Goal: Download file/media

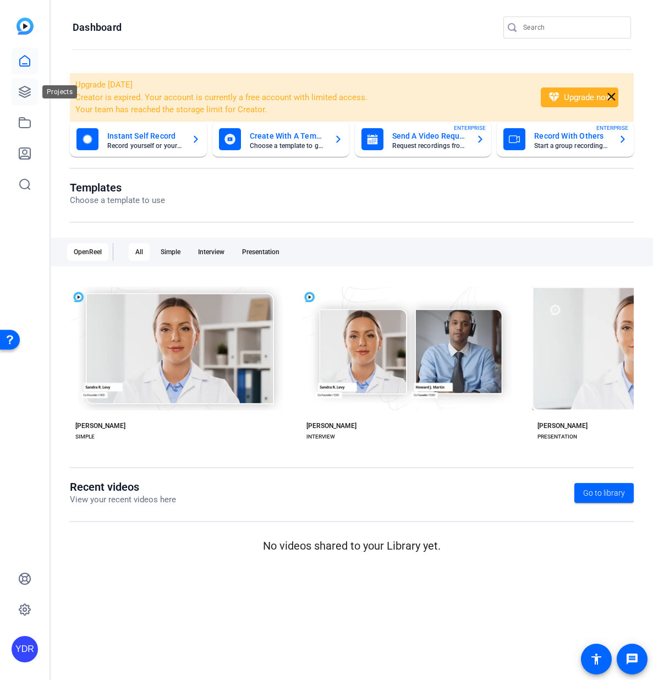
click at [23, 86] on icon at bounding box center [24, 91] width 13 height 13
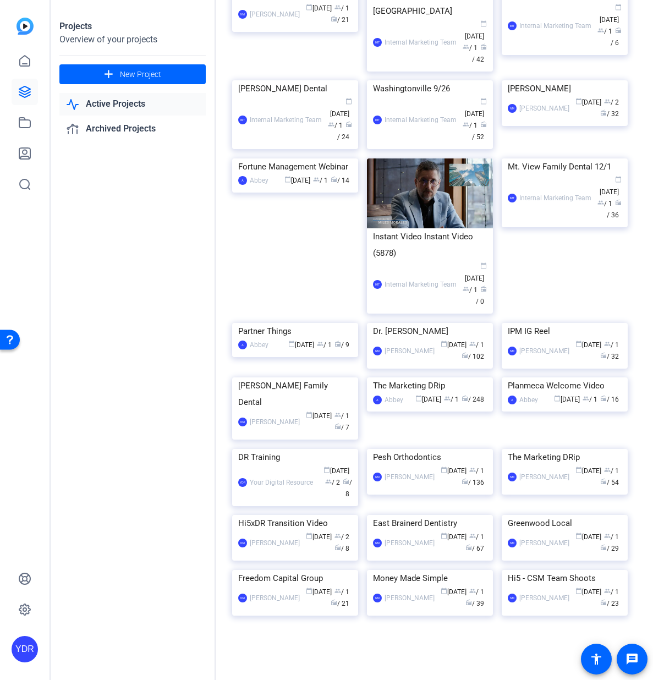
scroll to position [1632, 0]
click at [291, 570] on img at bounding box center [295, 570] width 126 height 0
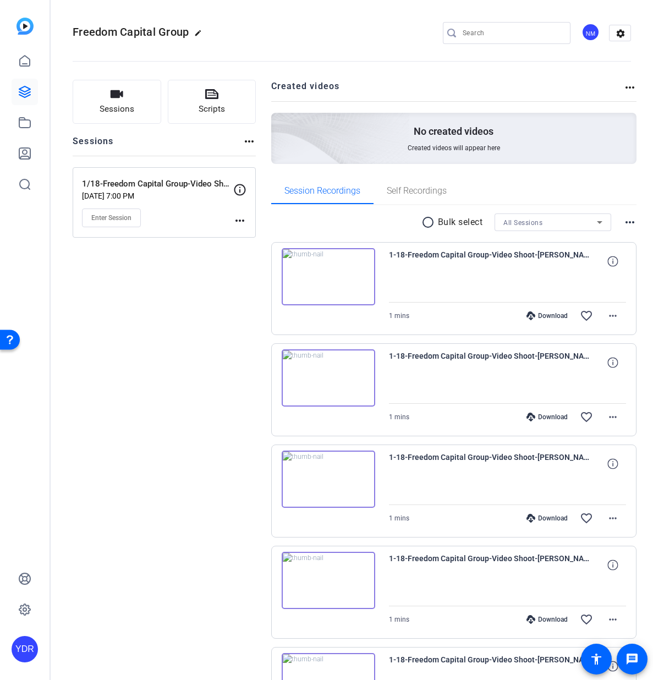
drag, startPoint x: 440, startPoint y: 223, endPoint x: 465, endPoint y: 223, distance: 24.8
click at [440, 223] on p "Bulk select" at bounding box center [460, 222] width 45 height 13
click at [427, 222] on mat-icon "radio_button_unchecked" at bounding box center [429, 222] width 17 height 13
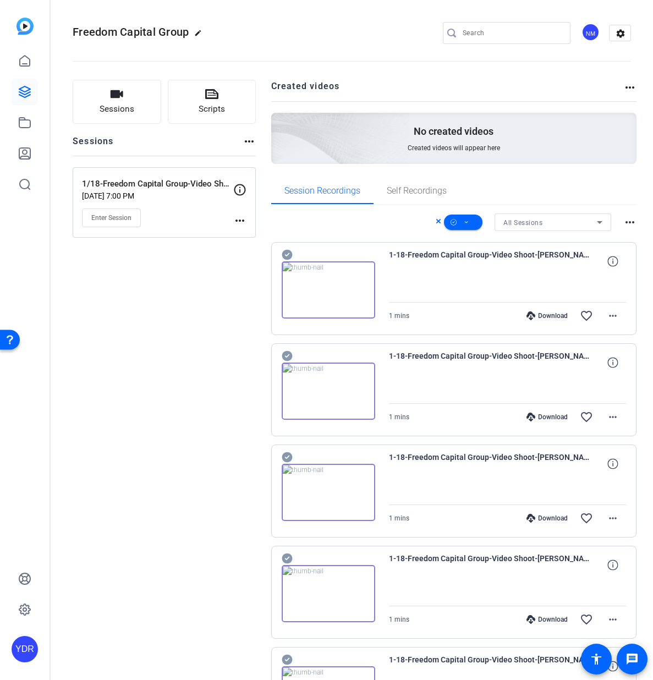
click at [620, 222] on div "All Sessions more_horiz" at bounding box center [454, 222] width 366 height 18
click at [626, 222] on mat-icon "more_horiz" at bounding box center [629, 222] width 13 height 13
click at [558, 223] on div at bounding box center [326, 340] width 653 height 680
click at [549, 222] on div "All Sessions" at bounding box center [550, 223] width 94 height 14
click at [554, 186] on div at bounding box center [326, 340] width 653 height 680
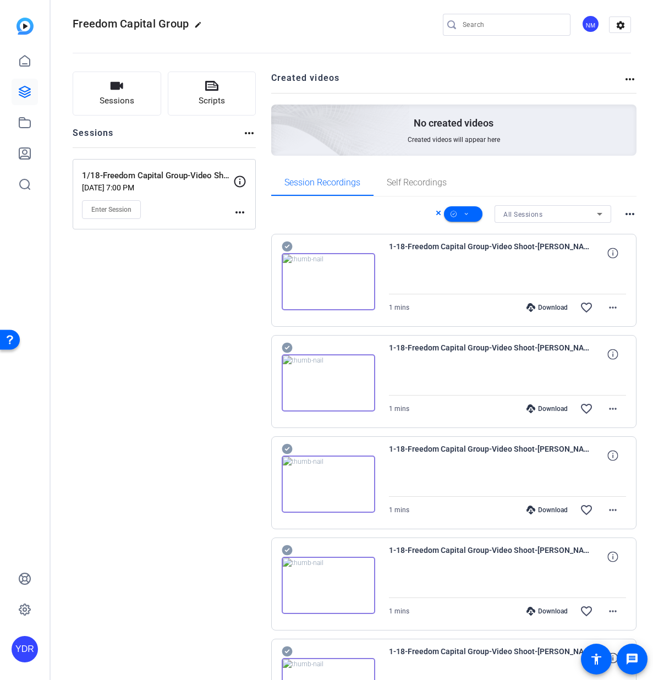
click at [551, 318] on div "Download favorite_border more_horiz" at bounding box center [543, 307] width 166 height 26
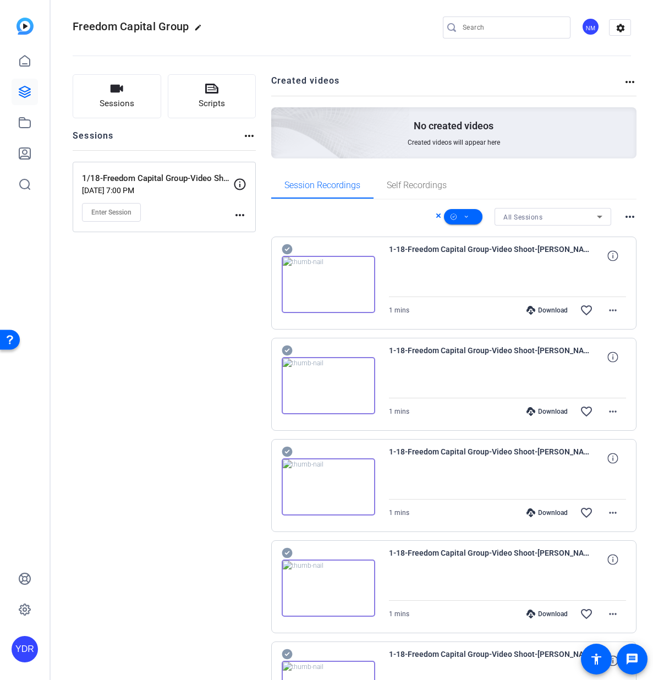
click at [549, 310] on div "Download" at bounding box center [547, 310] width 52 height 9
click at [217, 305] on div "Sessions Scripts Sessions more_horiz 1/18-Freedom Capital Group-Video Shoot Jan…" at bounding box center [164, 684] width 183 height 1221
click at [629, 83] on mat-icon "more_horiz" at bounding box center [629, 81] width 13 height 13
click at [558, 75] on div at bounding box center [326, 340] width 653 height 680
click at [617, 26] on mat-icon "settings" at bounding box center [621, 28] width 22 height 17
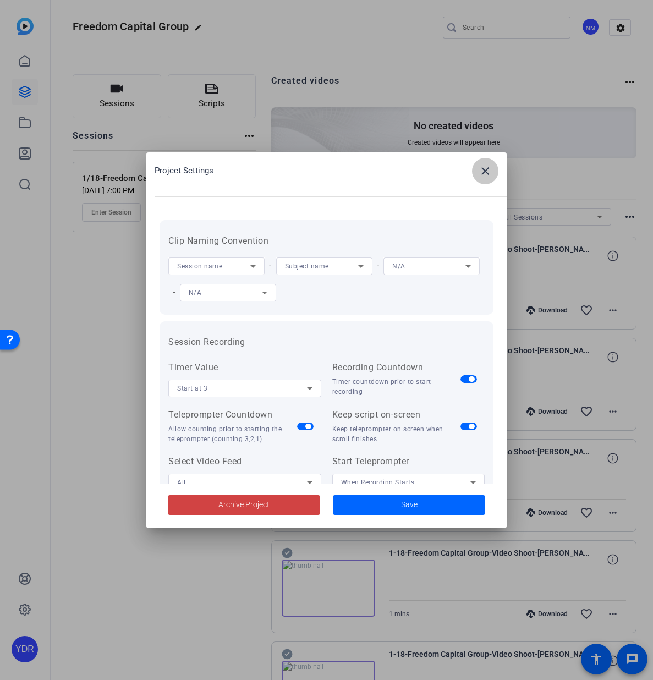
click at [481, 171] on mat-icon "close" at bounding box center [485, 171] width 13 height 13
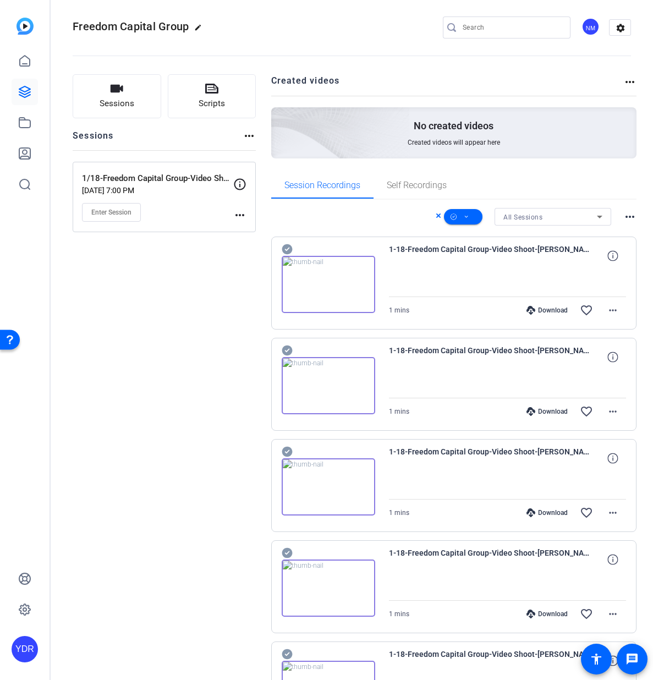
click at [549, 309] on div "Download" at bounding box center [547, 310] width 52 height 9
click at [541, 414] on div "Download" at bounding box center [547, 411] width 52 height 9
click at [541, 511] on div "Download" at bounding box center [547, 512] width 52 height 9
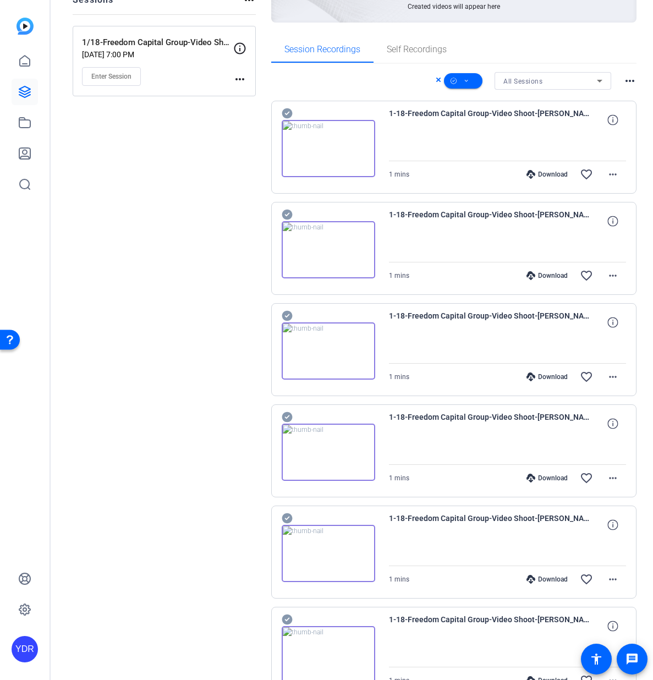
scroll to position [142, 0]
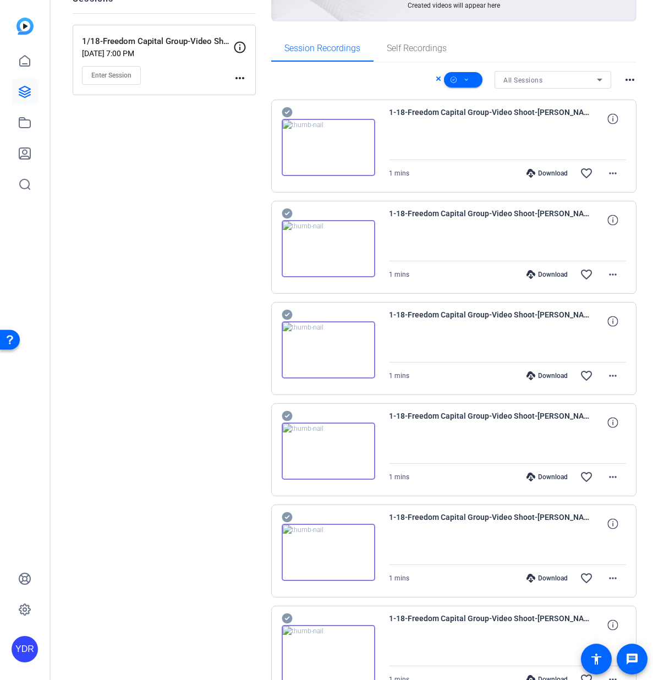
click at [545, 480] on div "Download" at bounding box center [547, 477] width 52 height 9
click at [545, 577] on div "Download" at bounding box center [547, 578] width 52 height 9
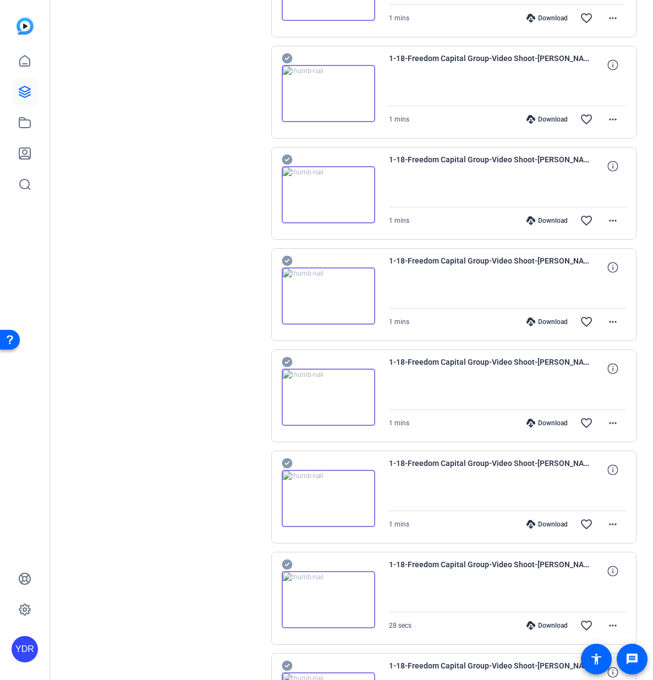
scroll to position [435, 0]
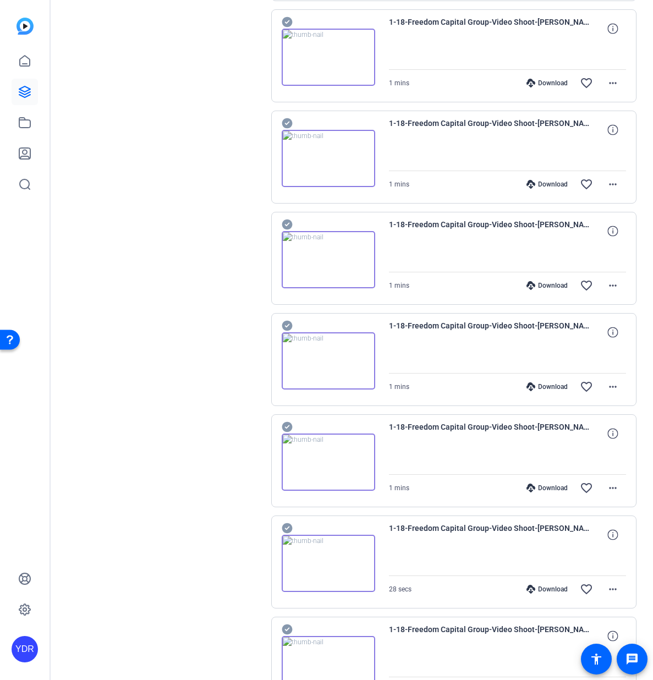
click at [565, 284] on div "Download" at bounding box center [547, 285] width 52 height 9
click at [544, 386] on div "Download" at bounding box center [547, 386] width 52 height 9
click at [543, 484] on div "Download" at bounding box center [547, 488] width 52 height 9
click at [546, 587] on div "Download" at bounding box center [547, 589] width 52 height 9
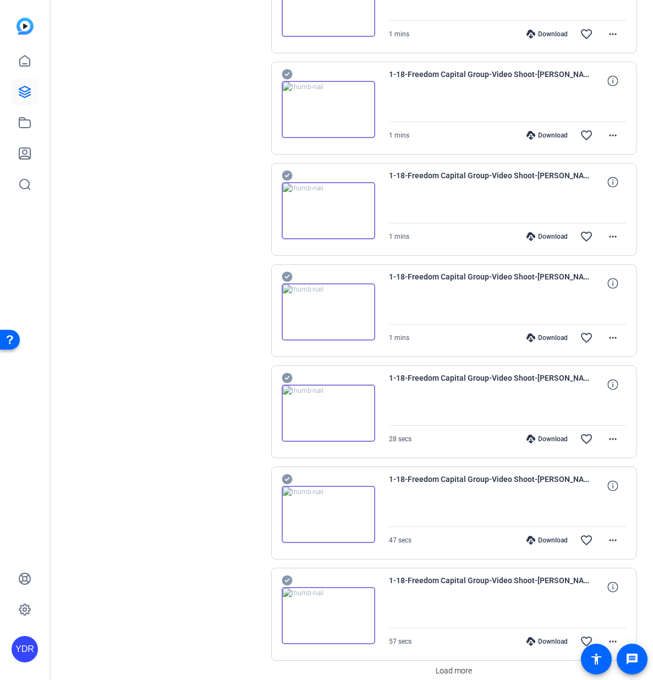
scroll to position [635, 0]
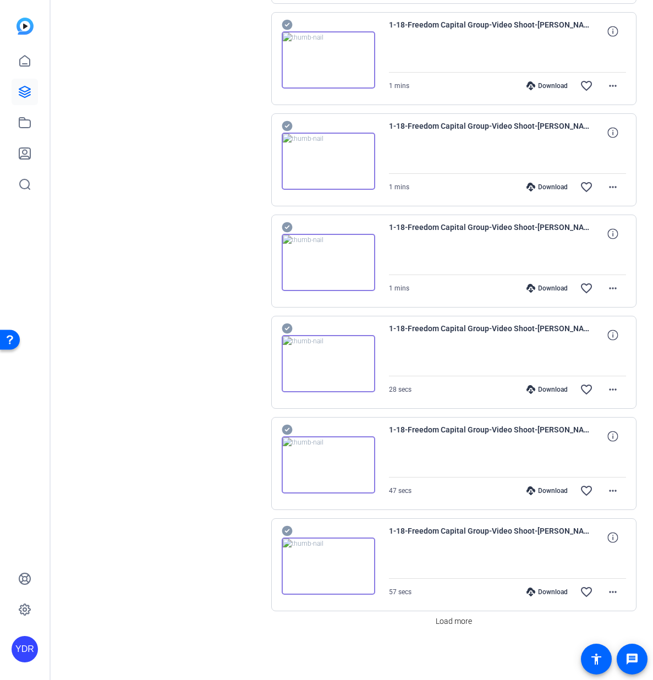
click at [555, 489] on div "Download" at bounding box center [547, 490] width 52 height 9
click at [548, 593] on div "Download" at bounding box center [547, 592] width 52 height 9
click at [466, 622] on span "Load more" at bounding box center [454, 622] width 36 height 12
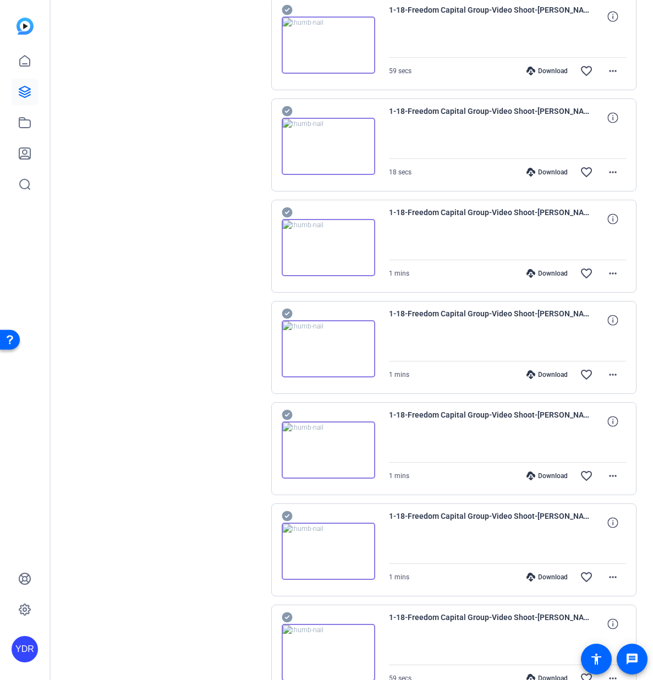
click at [548, 71] on div "Download" at bounding box center [547, 71] width 52 height 9
click at [551, 172] on div "Download" at bounding box center [547, 172] width 52 height 9
click at [546, 272] on div "Download" at bounding box center [547, 273] width 52 height 9
click at [550, 372] on div "Download" at bounding box center [547, 374] width 52 height 9
click at [547, 473] on div "Download" at bounding box center [547, 476] width 52 height 9
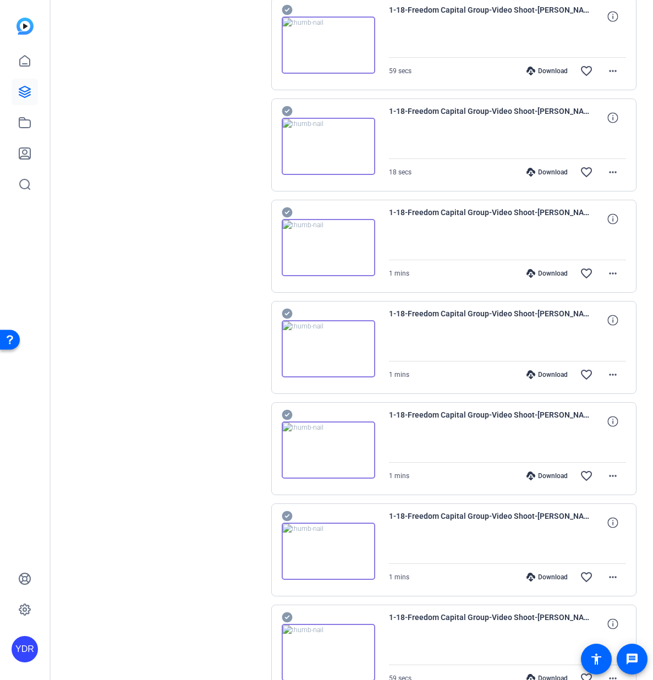
click at [544, 574] on div "Download" at bounding box center [547, 577] width 52 height 9
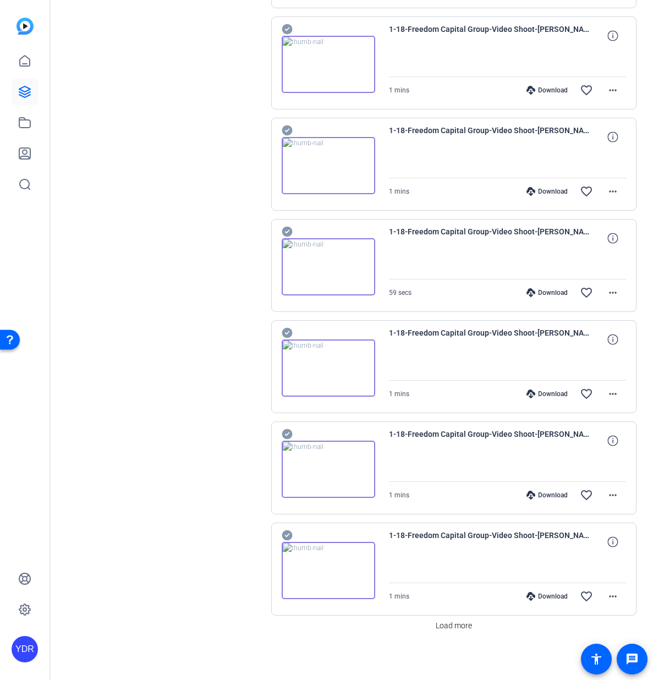
scroll to position [1643, 0]
click at [561, 290] on div "Download" at bounding box center [547, 292] width 52 height 9
click at [548, 396] on div "Download" at bounding box center [547, 393] width 52 height 9
click at [547, 489] on div "Download favorite_border more_horiz" at bounding box center [543, 494] width 166 height 26
click at [552, 495] on div "Download" at bounding box center [547, 494] width 52 height 9
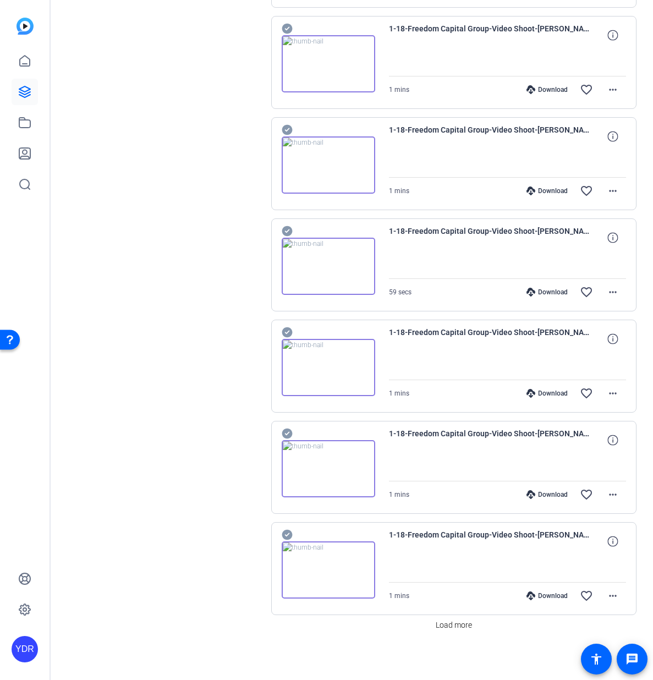
click at [547, 596] on div "Download" at bounding box center [547, 595] width 52 height 9
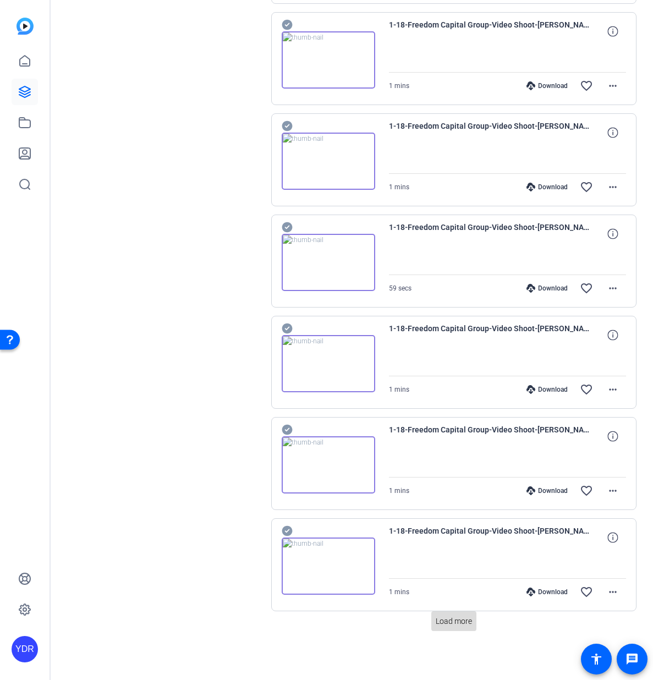
click at [456, 623] on span "Load more" at bounding box center [454, 622] width 36 height 12
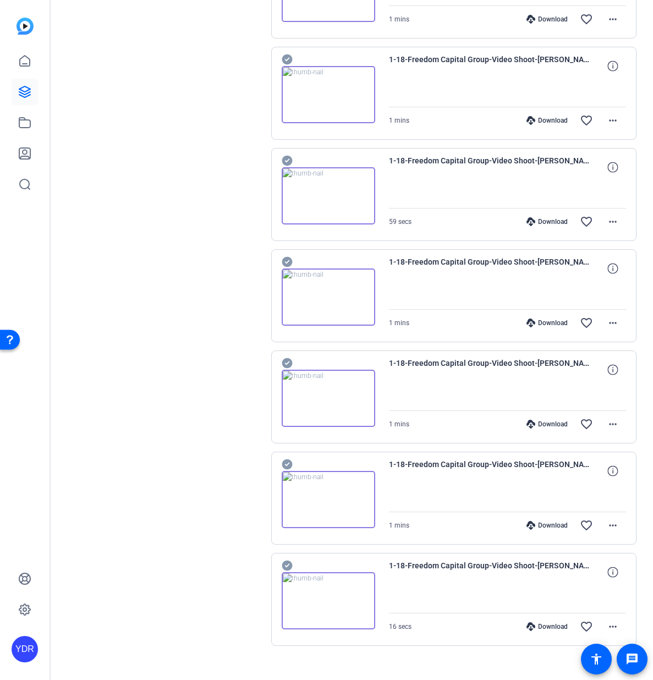
scroll to position [1729, 0]
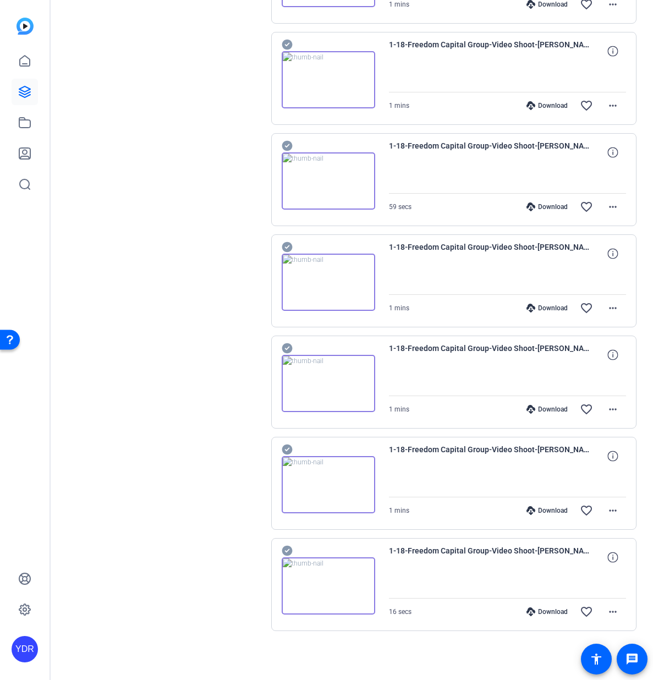
click at [558, 505] on div "Download favorite_border more_horiz" at bounding box center [543, 510] width 166 height 26
click at [557, 511] on div "Download" at bounding box center [547, 510] width 52 height 9
click at [541, 607] on div "Download" at bounding box center [547, 611] width 52 height 9
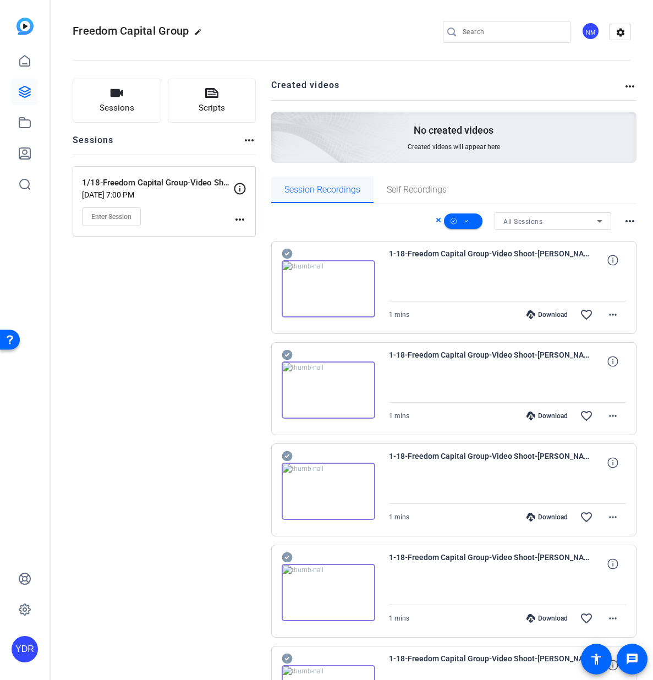
scroll to position [8, 0]
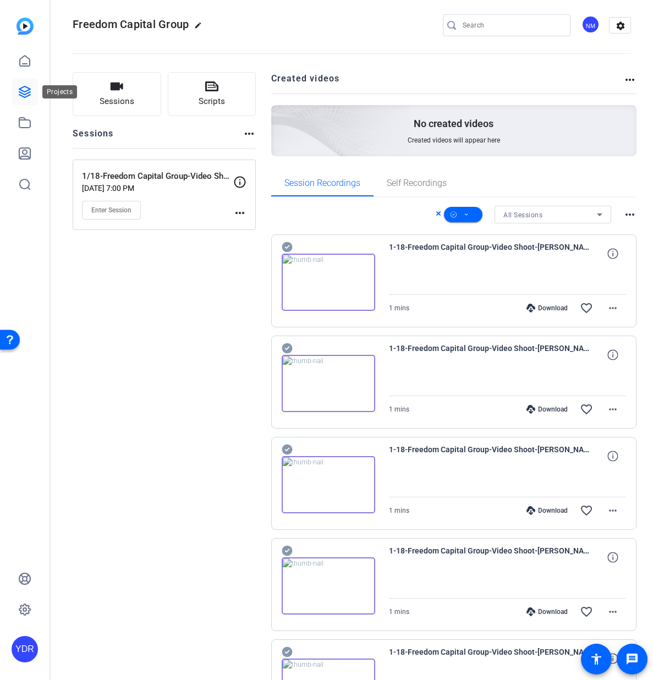
click at [23, 90] on icon at bounding box center [24, 91] width 11 height 11
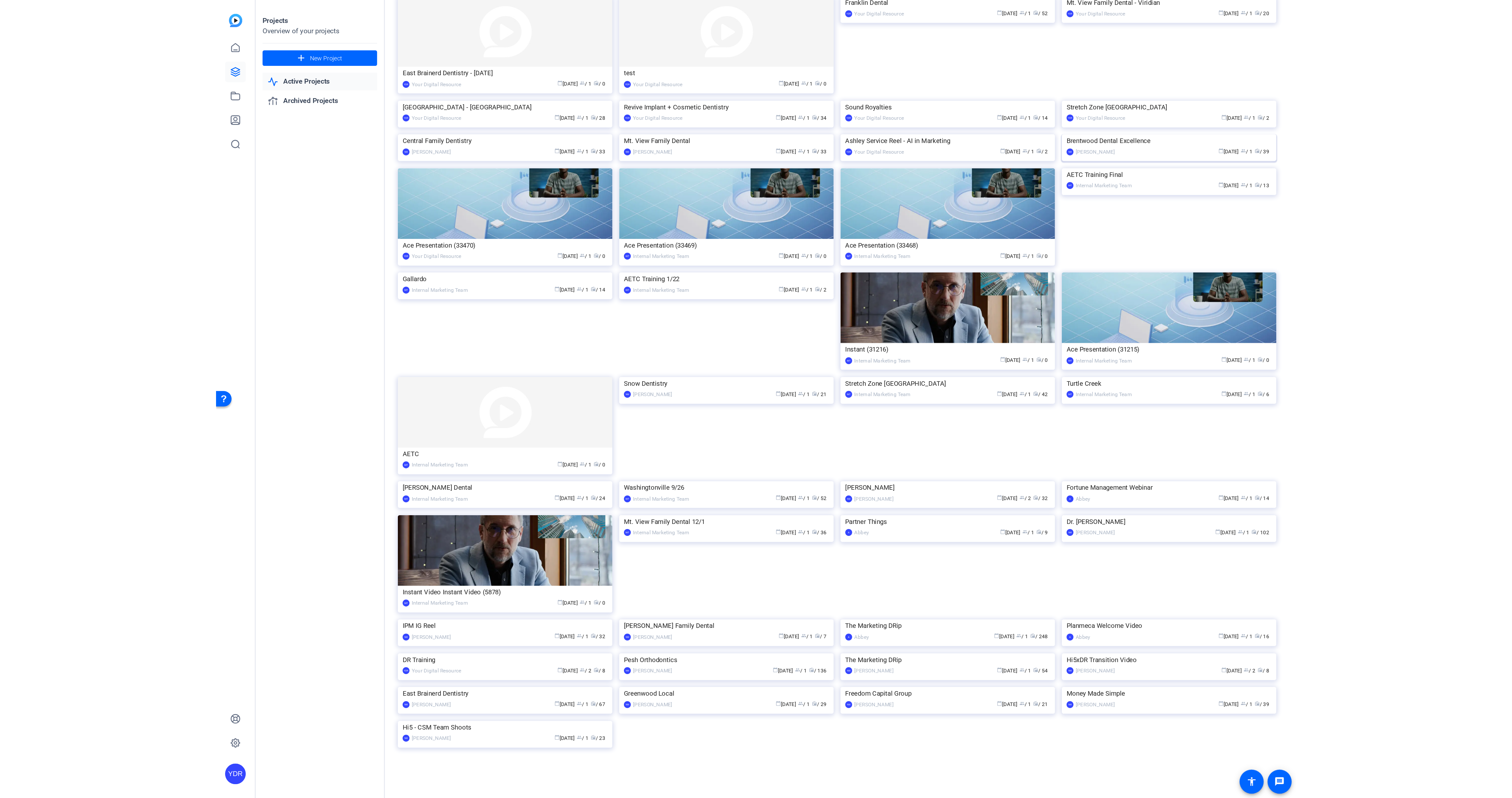
scroll to position [221, 0]
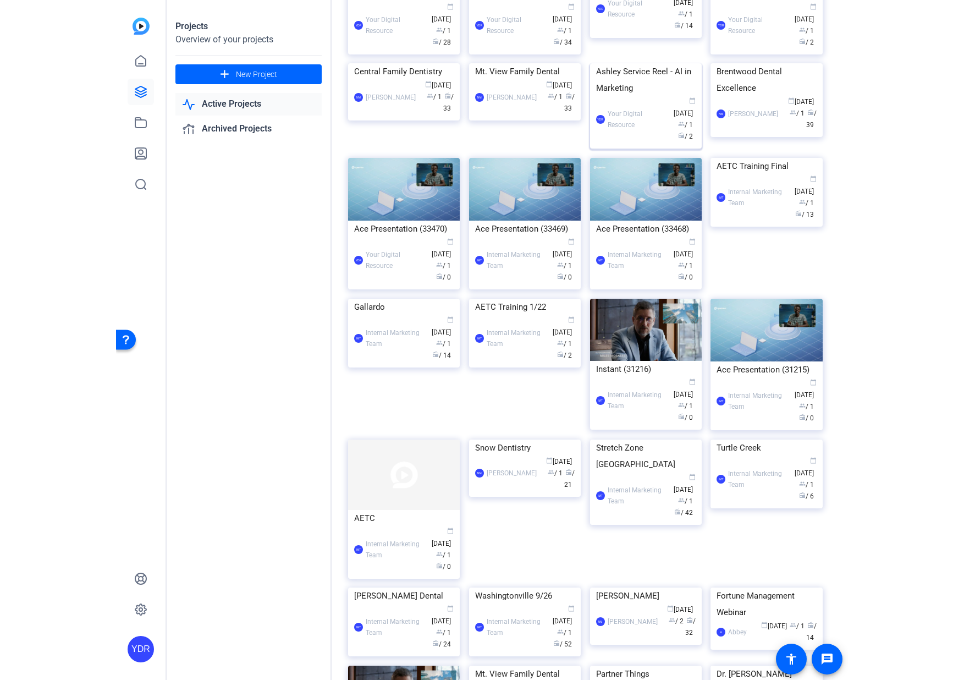
scroll to position [279, 0]
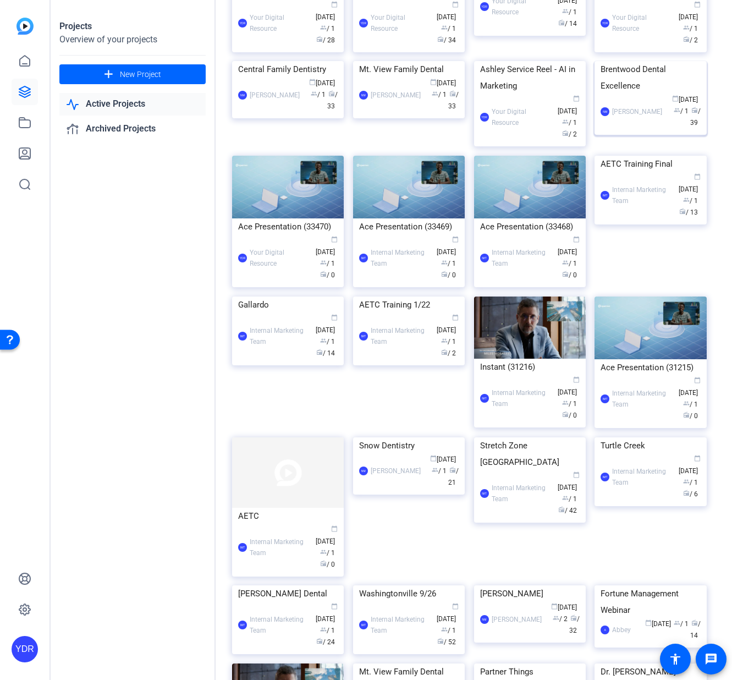
click at [667, 61] on img at bounding box center [651, 61] width 112 height 0
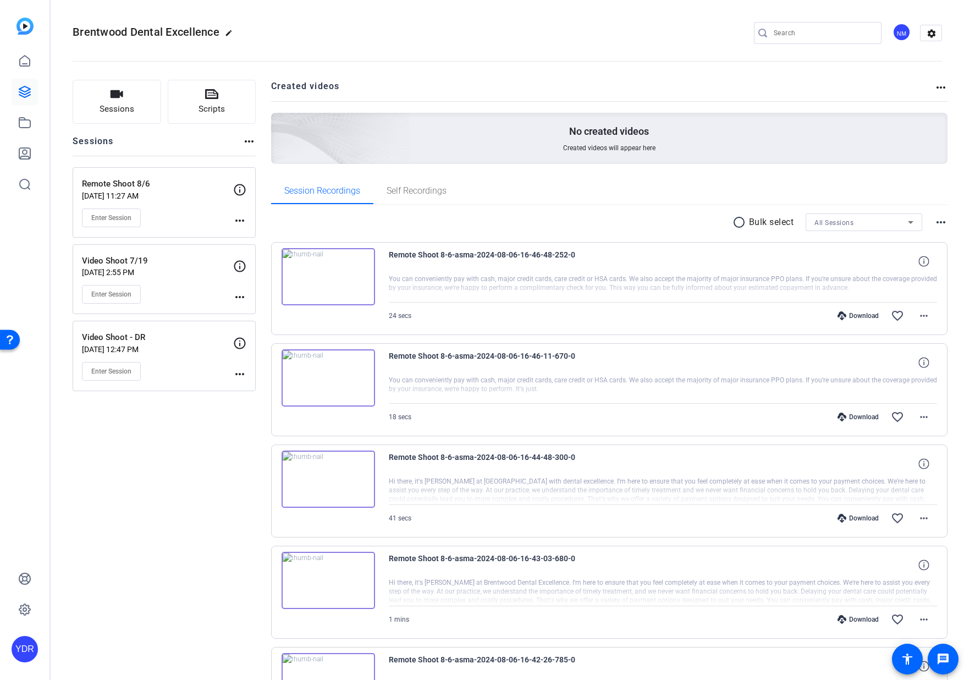
click at [851, 315] on div "Download" at bounding box center [858, 315] width 52 height 9
click at [859, 419] on div "Download" at bounding box center [858, 417] width 52 height 9
click at [859, 519] on div "Download" at bounding box center [858, 518] width 52 height 9
click at [865, 621] on div "Download" at bounding box center [858, 619] width 52 height 9
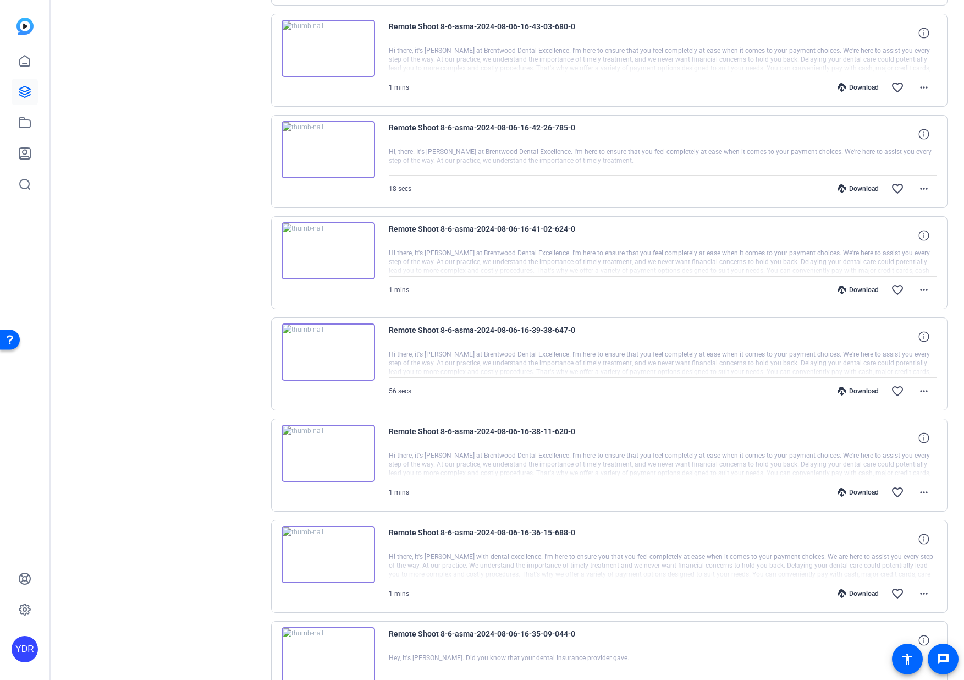
scroll to position [540, 0]
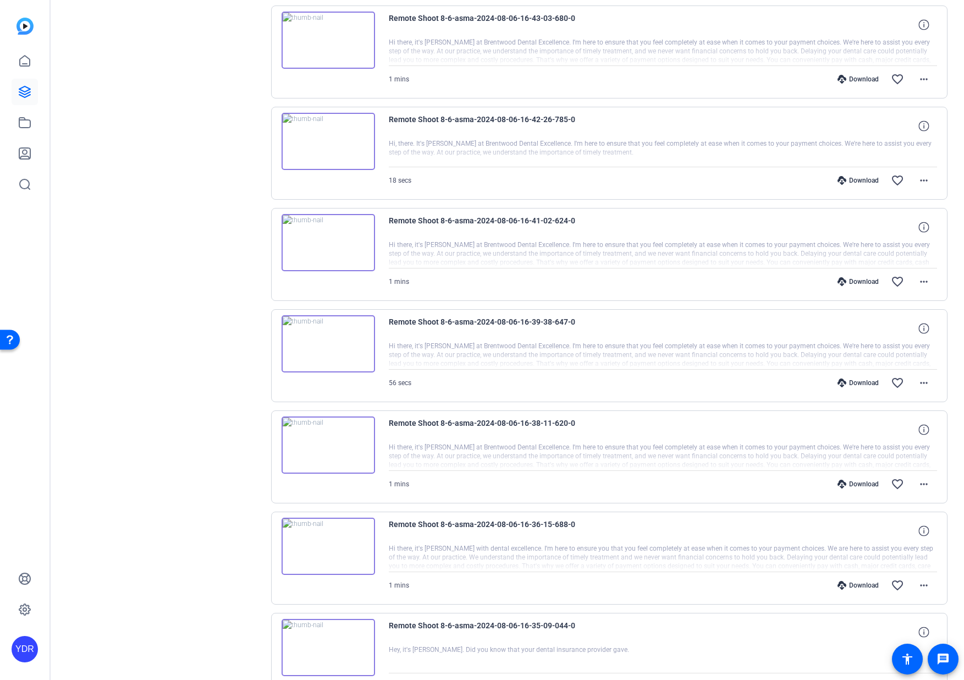
click at [868, 185] on div "Download favorite_border more_horiz" at bounding box center [745, 180] width 384 height 26
click at [864, 180] on div "Download" at bounding box center [858, 180] width 52 height 9
click at [858, 282] on div "Download" at bounding box center [858, 281] width 52 height 9
click at [857, 387] on div "Download" at bounding box center [858, 383] width 52 height 9
click at [859, 479] on div "Download favorite_border more_horiz" at bounding box center [745, 484] width 384 height 26
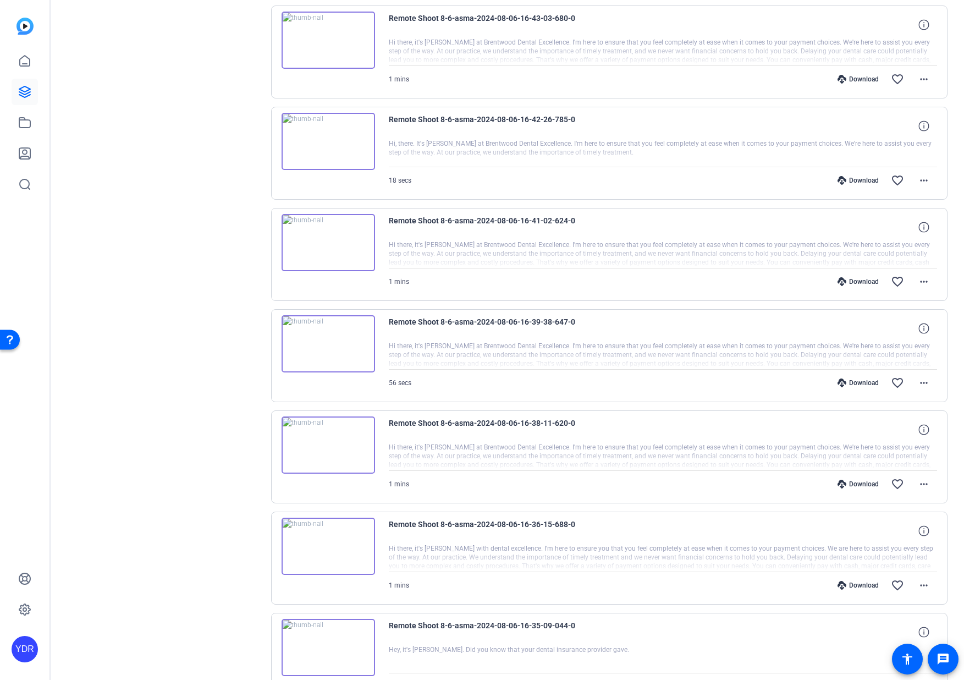
click at [859, 480] on div "Download" at bounding box center [858, 484] width 52 height 9
click at [863, 585] on div "Download" at bounding box center [858, 585] width 52 height 9
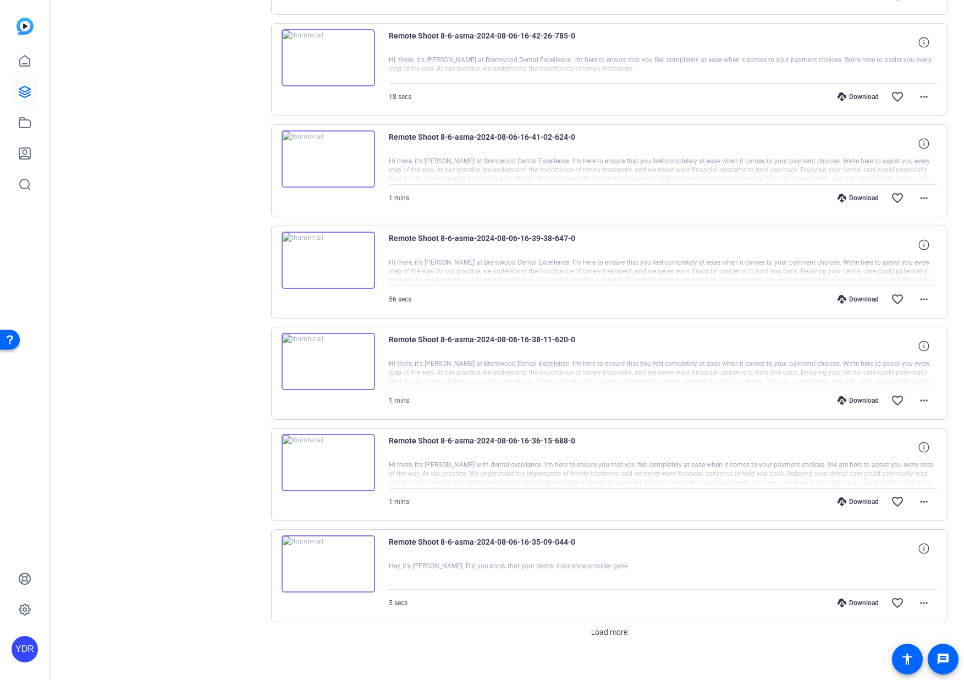
scroll to position [635, 0]
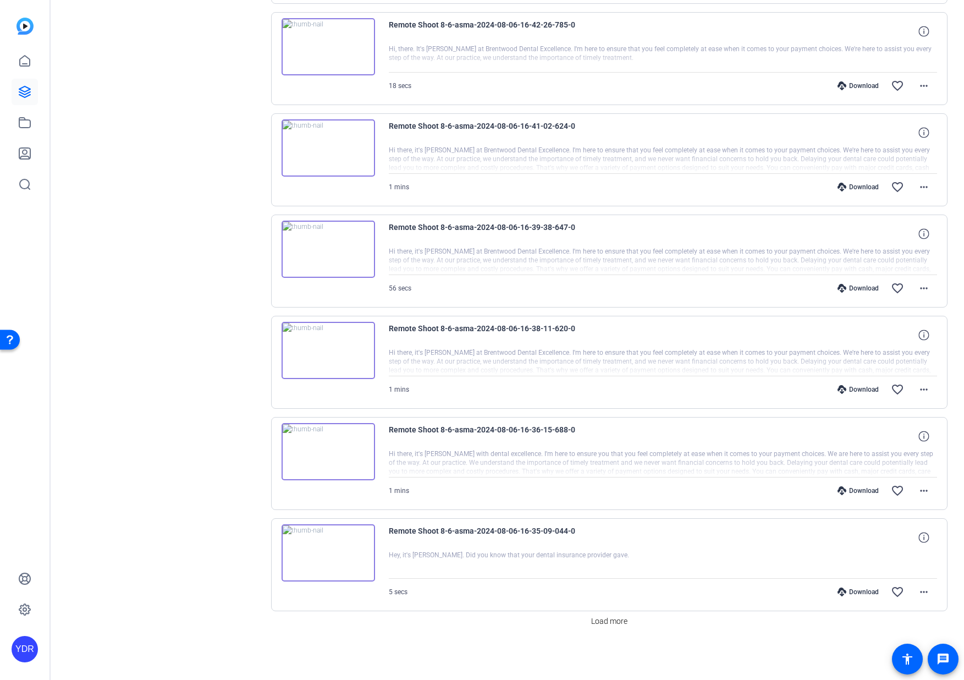
click at [863, 589] on div "Download" at bounding box center [858, 592] width 52 height 9
click at [615, 621] on span "Load more" at bounding box center [609, 622] width 36 height 12
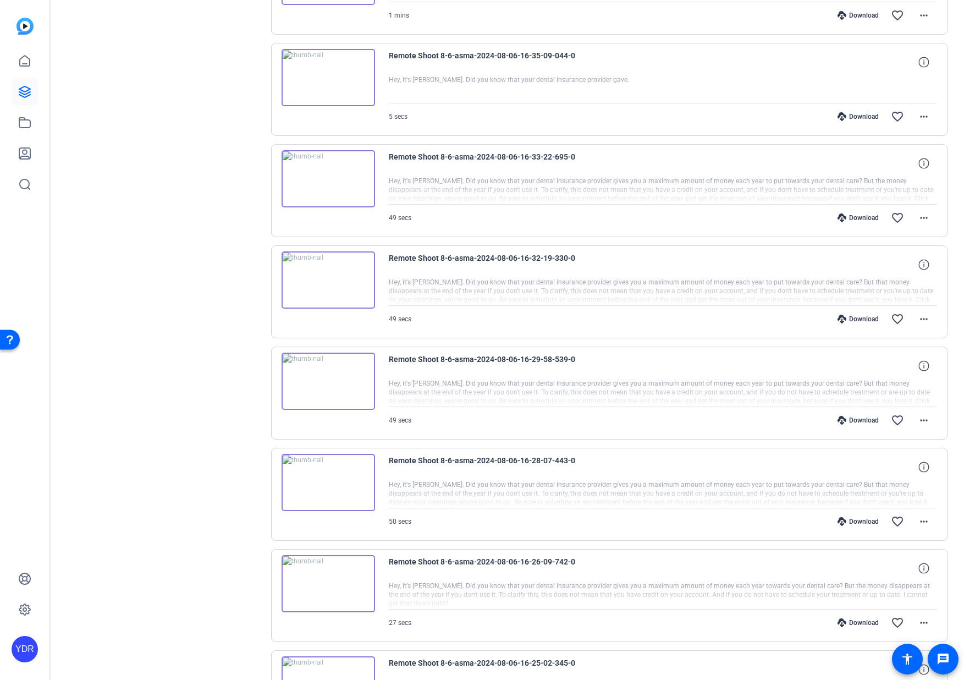
scroll to position [1112, 0]
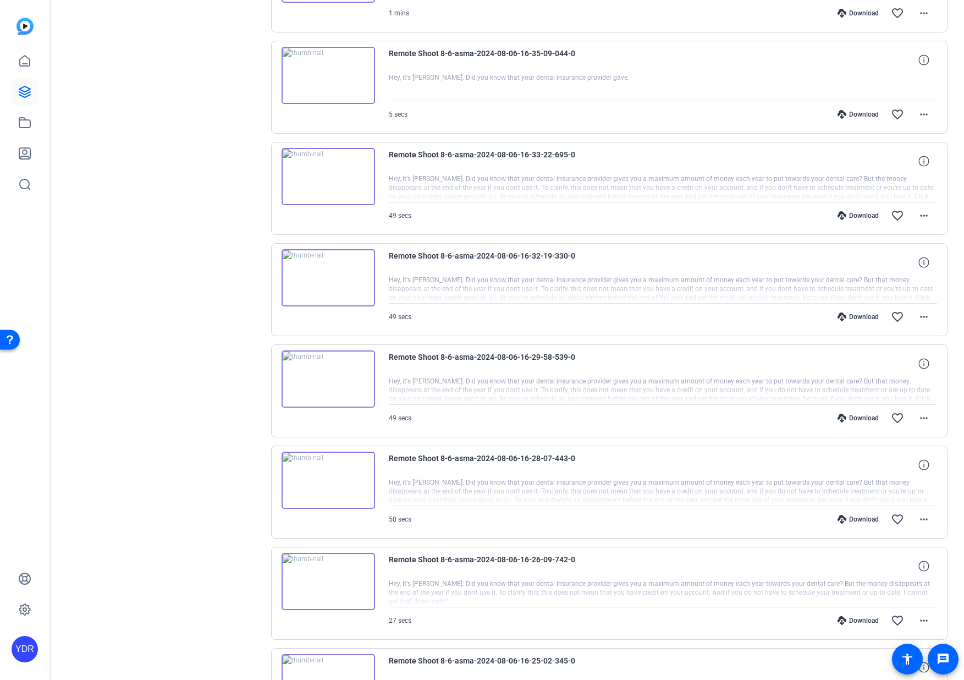
click at [866, 213] on div "Download" at bounding box center [858, 215] width 52 height 9
click at [862, 319] on div "Download" at bounding box center [858, 317] width 52 height 9
click at [862, 416] on div "Download" at bounding box center [858, 418] width 52 height 9
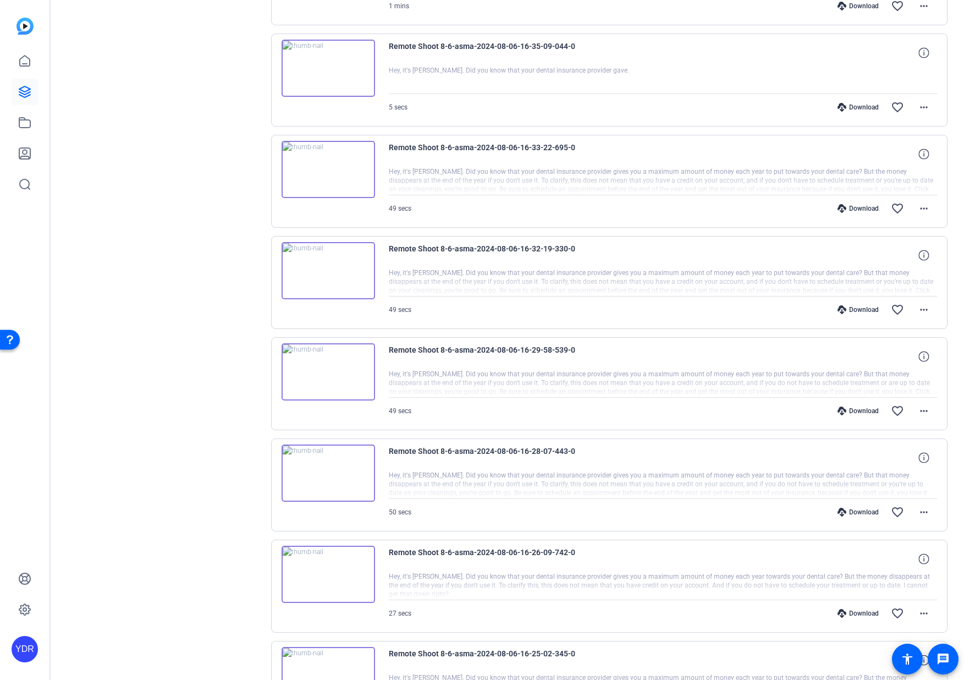
click at [861, 421] on div "Download favorite_border more_horiz" at bounding box center [745, 411] width 384 height 26
click at [864, 409] on div "Download" at bounding box center [858, 409] width 52 height 9
click at [867, 513] on div "Download" at bounding box center [858, 511] width 52 height 9
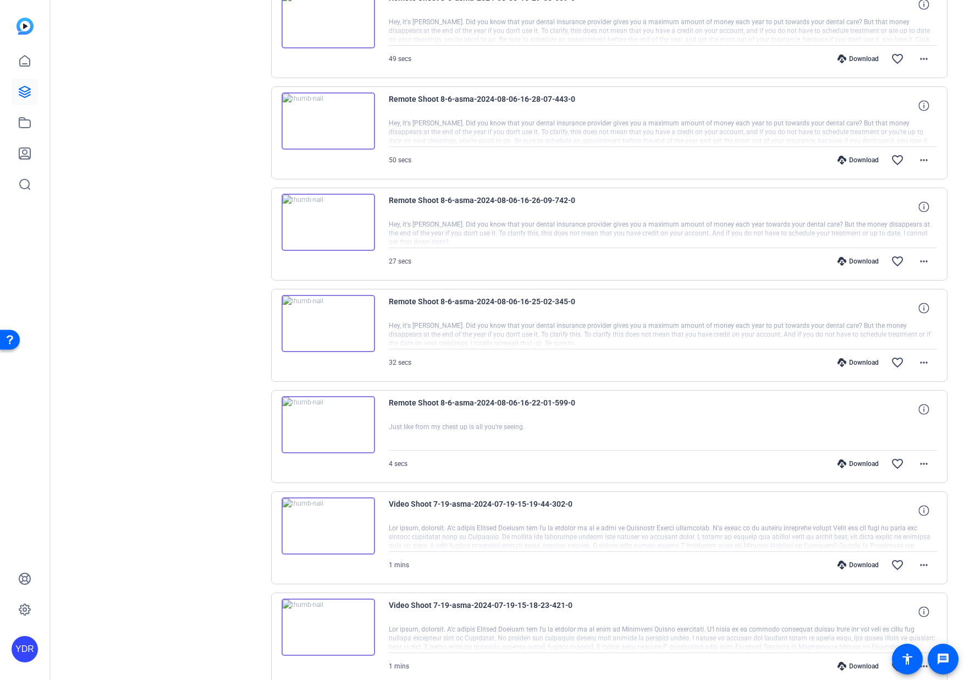
scroll to position [1482, 0]
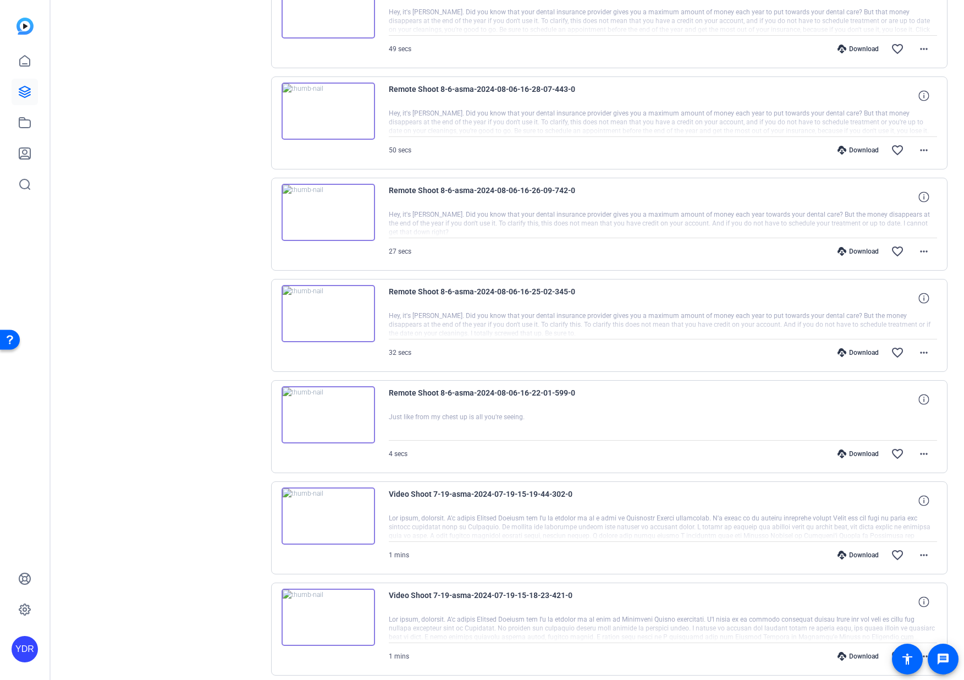
click at [863, 250] on div "Download" at bounding box center [858, 251] width 52 height 9
click at [863, 352] on div "Download" at bounding box center [858, 352] width 52 height 9
click at [867, 452] on div "Download" at bounding box center [858, 454] width 52 height 9
click at [863, 551] on div "Download" at bounding box center [858, 555] width 52 height 9
click at [861, 655] on div "Download" at bounding box center [858, 656] width 52 height 9
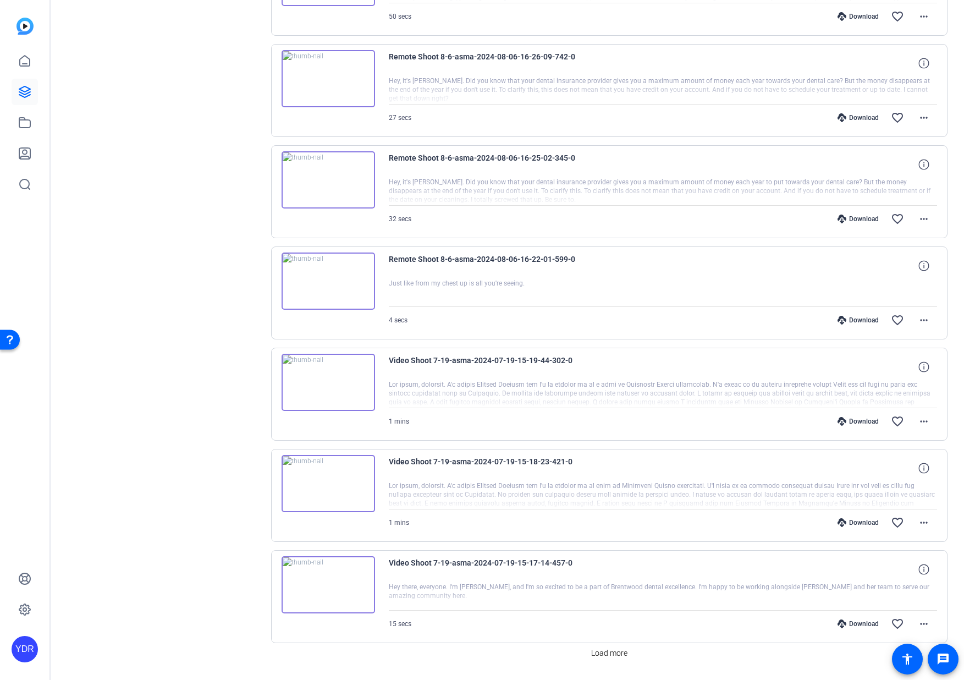
scroll to position [1647, 0]
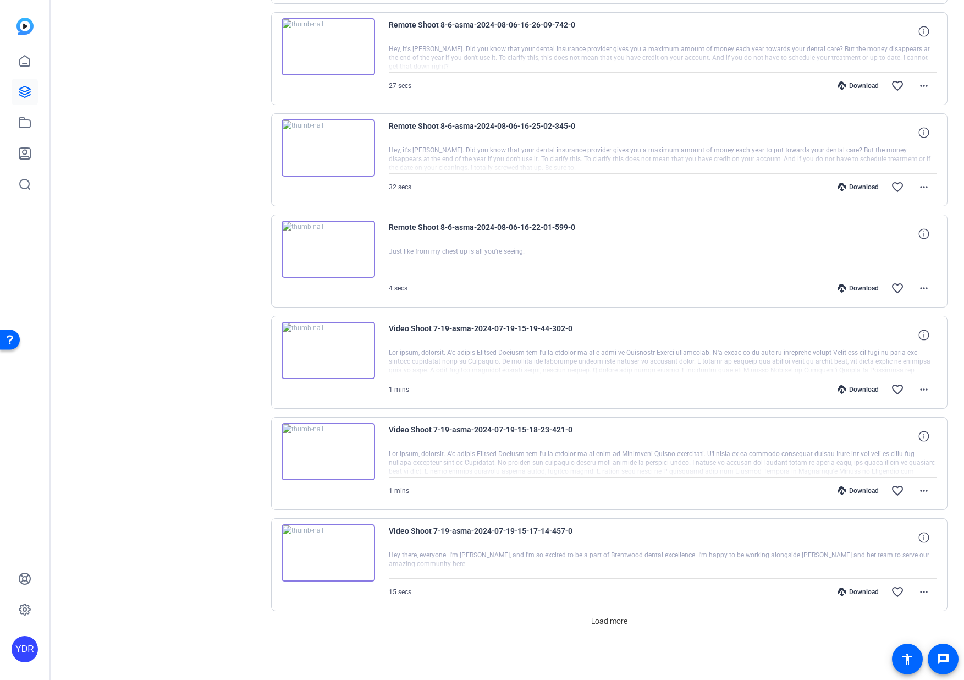
click at [867, 589] on div "Download" at bounding box center [858, 592] width 52 height 9
drag, startPoint x: 865, startPoint y: 590, endPoint x: 872, endPoint y: 583, distance: 10.5
click at [865, 590] on div "Download" at bounding box center [858, 592] width 52 height 9
click at [624, 615] on span at bounding box center [609, 621] width 45 height 26
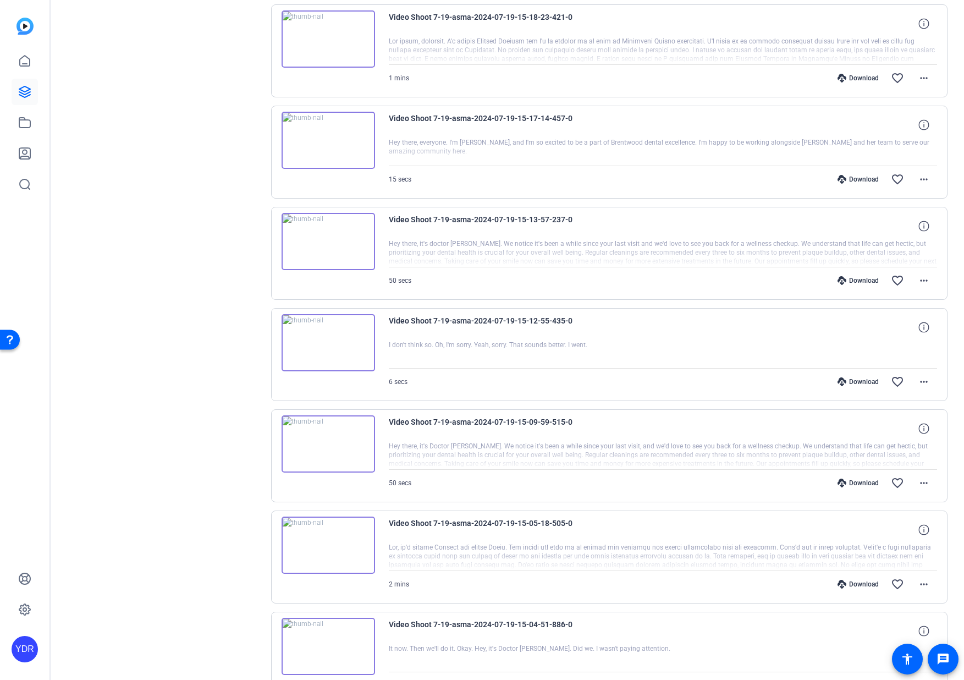
scroll to position [2064, 0]
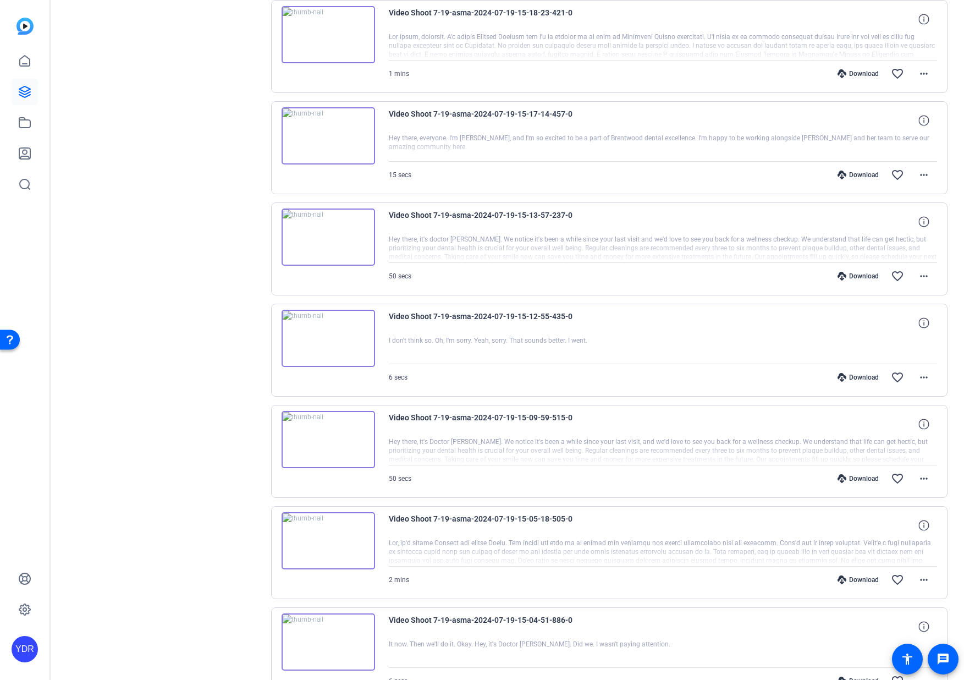
click at [863, 278] on div "Download" at bounding box center [858, 276] width 52 height 9
click at [862, 377] on div "Download" at bounding box center [858, 377] width 52 height 9
click at [855, 477] on div "Download" at bounding box center [858, 478] width 52 height 9
click at [858, 579] on div "Download" at bounding box center [858, 580] width 52 height 9
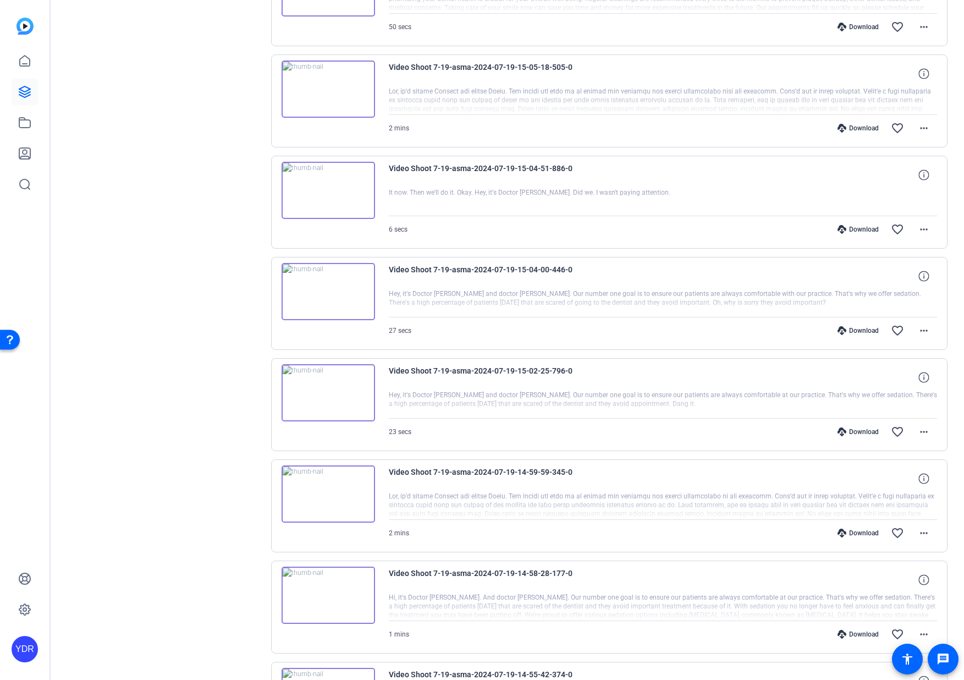
scroll to position [2520, 0]
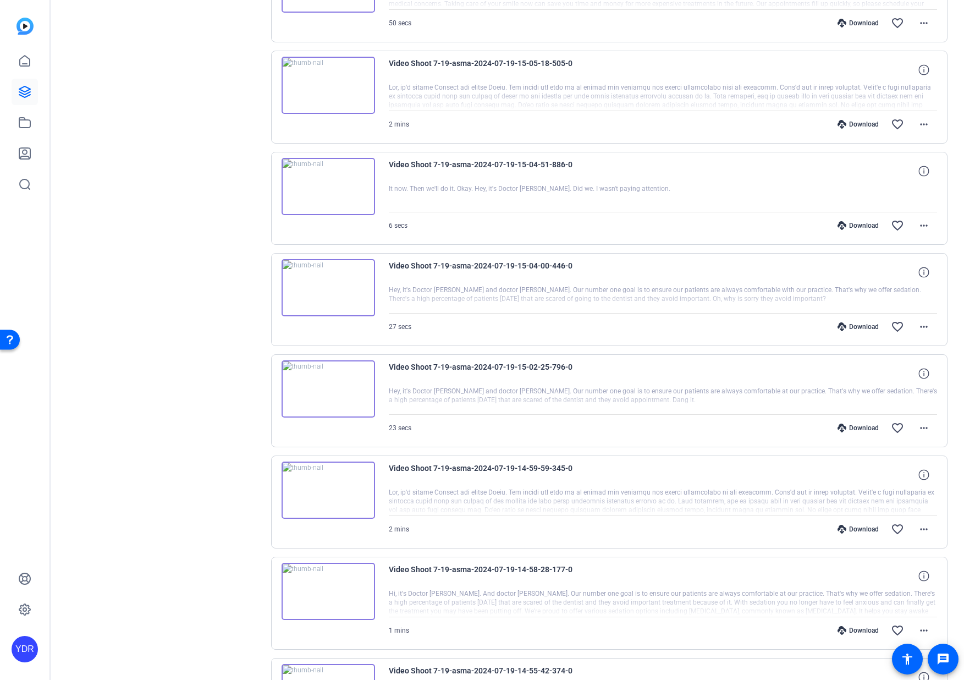
click at [863, 226] on div "Download" at bounding box center [858, 225] width 52 height 9
click at [859, 325] on div "Download" at bounding box center [858, 326] width 52 height 9
click at [857, 425] on div "Download" at bounding box center [858, 428] width 52 height 9
click at [862, 531] on div "Download" at bounding box center [858, 529] width 52 height 9
click at [853, 629] on div "Download" at bounding box center [858, 630] width 52 height 9
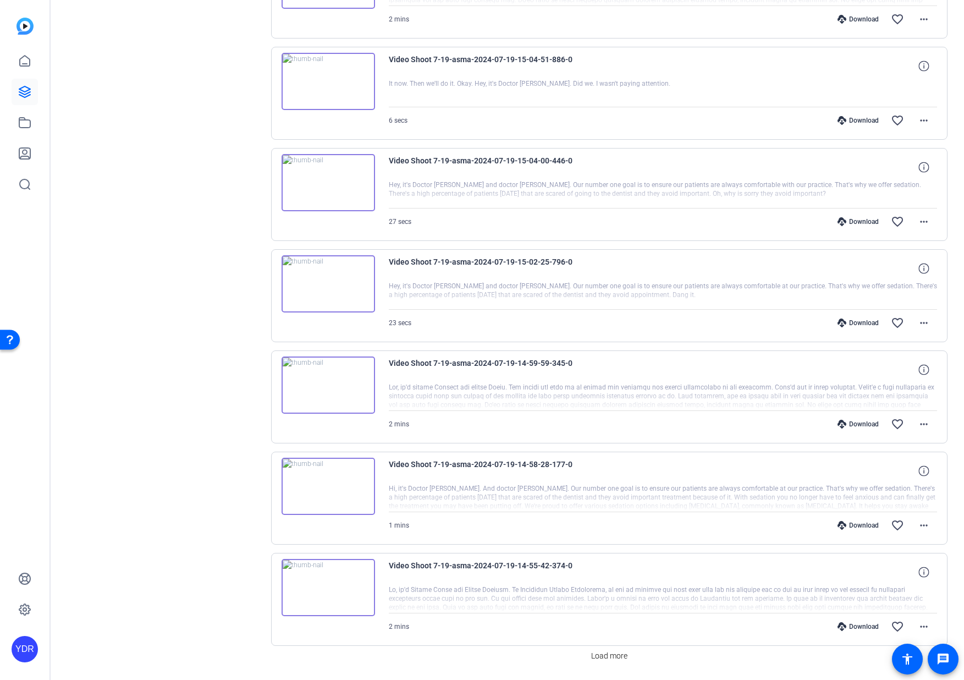
scroll to position [2660, 0]
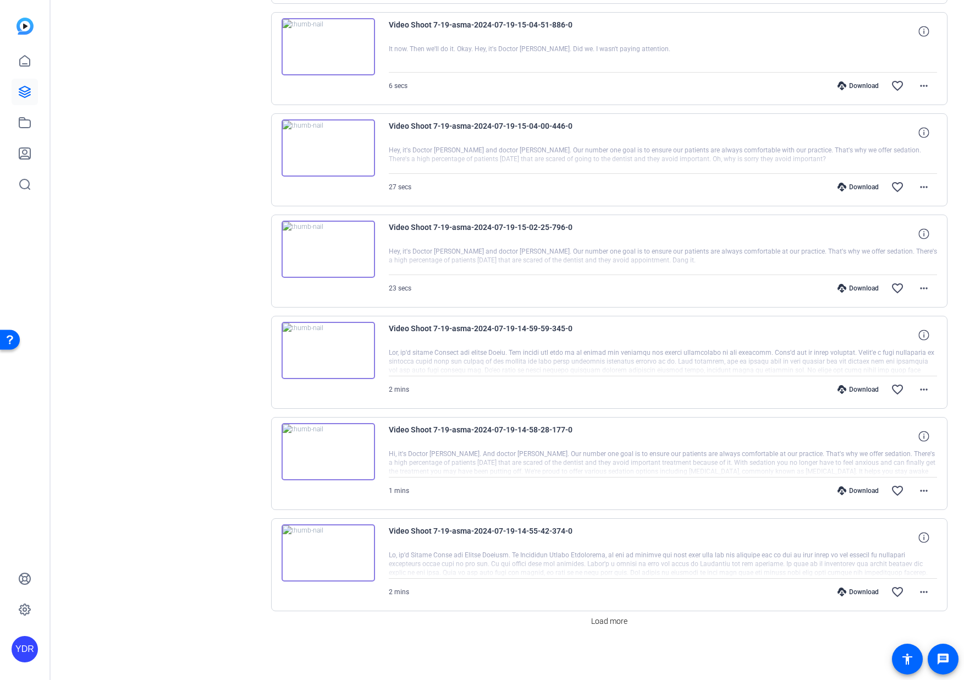
click at [859, 596] on div "Download favorite_border more_horiz" at bounding box center [745, 592] width 384 height 26
click at [859, 593] on div "Download" at bounding box center [858, 592] width 52 height 9
click at [596, 624] on span "Load more" at bounding box center [609, 622] width 36 height 12
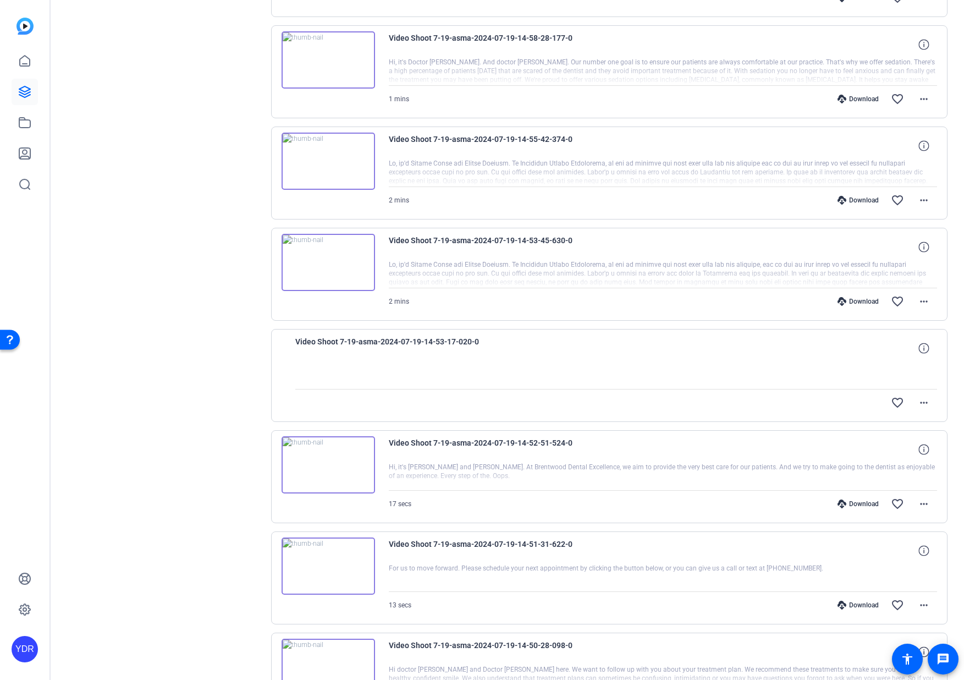
scroll to position [3052, 0]
click at [869, 305] on div "Download favorite_border more_horiz" at bounding box center [745, 301] width 384 height 26
click at [869, 303] on div "Download" at bounding box center [858, 301] width 52 height 9
click at [849, 505] on div "Download" at bounding box center [858, 503] width 52 height 9
click at [854, 604] on div "Download" at bounding box center [858, 604] width 52 height 9
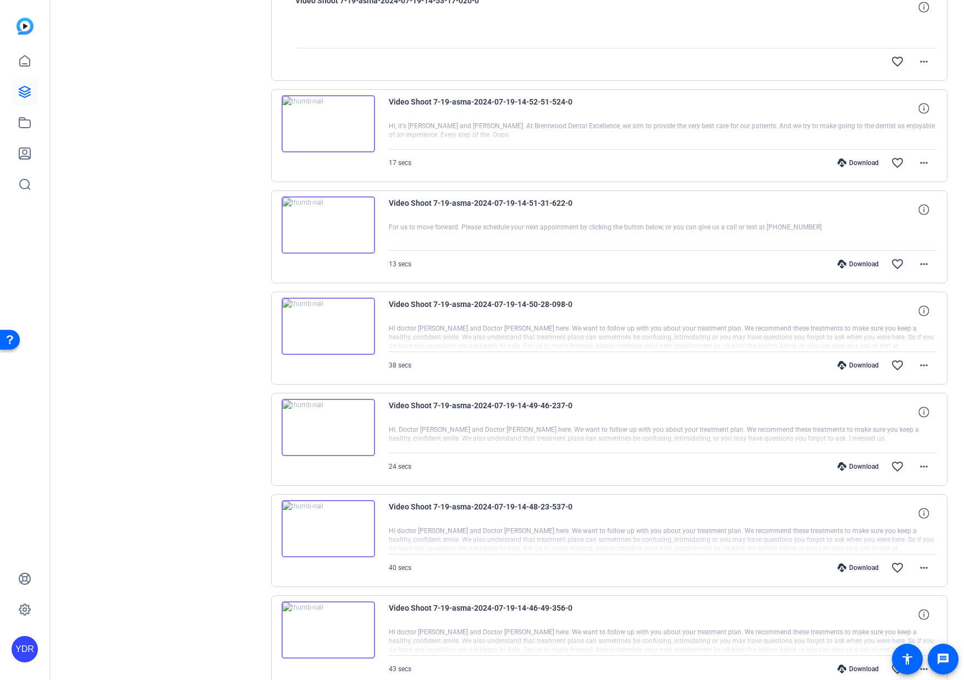
scroll to position [3394, 0]
click at [870, 365] on div "Download" at bounding box center [858, 363] width 52 height 9
click at [861, 466] on div "Download" at bounding box center [858, 465] width 52 height 9
click at [856, 564] on div "Download" at bounding box center [858, 566] width 52 height 9
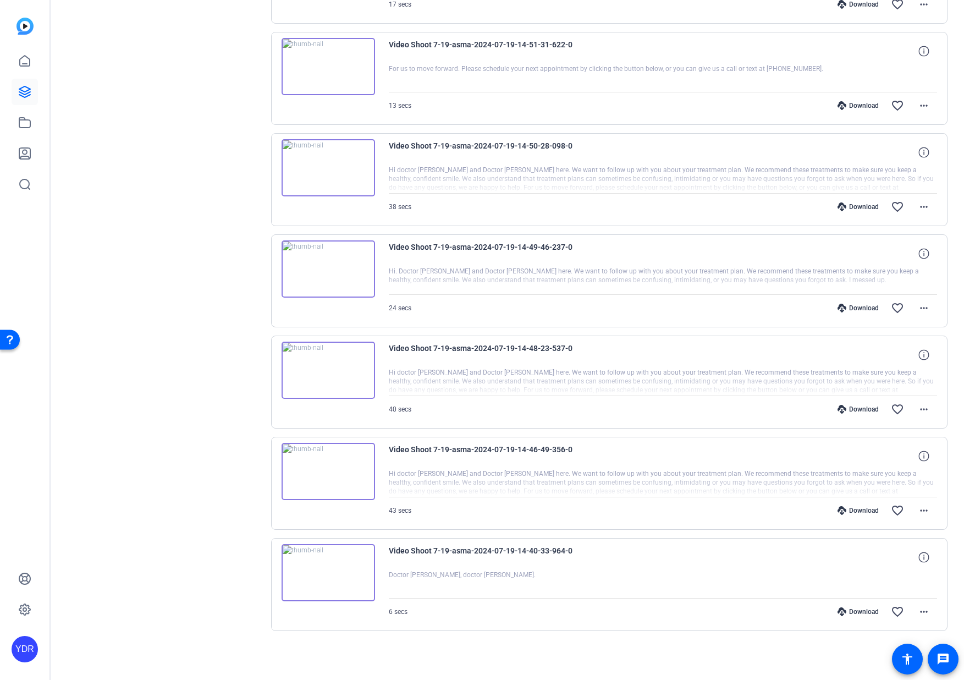
click at [863, 509] on div "Download" at bounding box center [858, 510] width 52 height 9
click at [862, 610] on div "Download" at bounding box center [858, 611] width 52 height 9
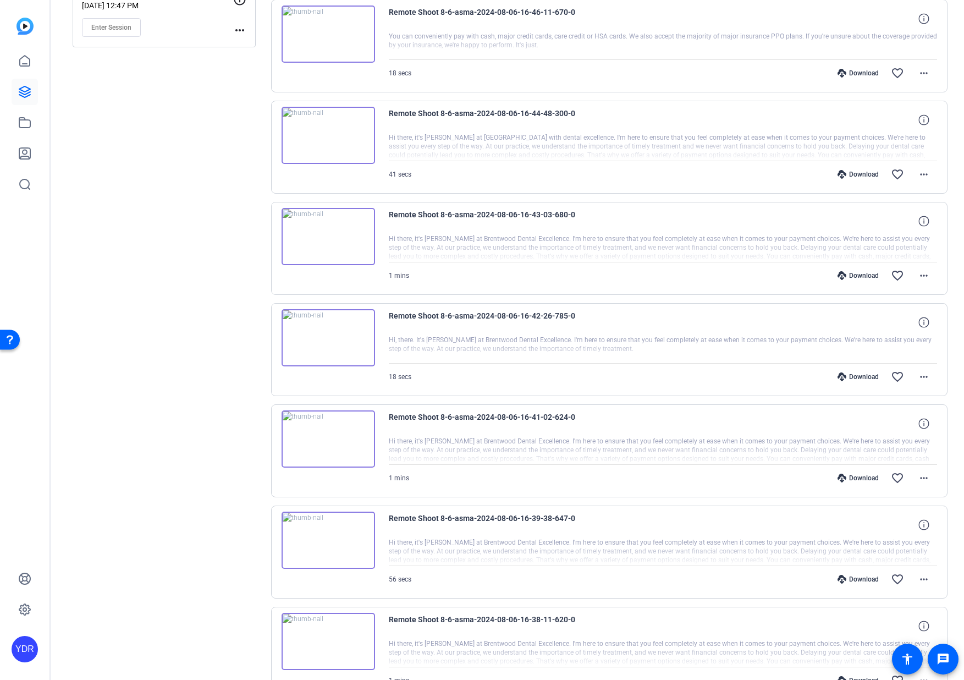
scroll to position [0, 0]
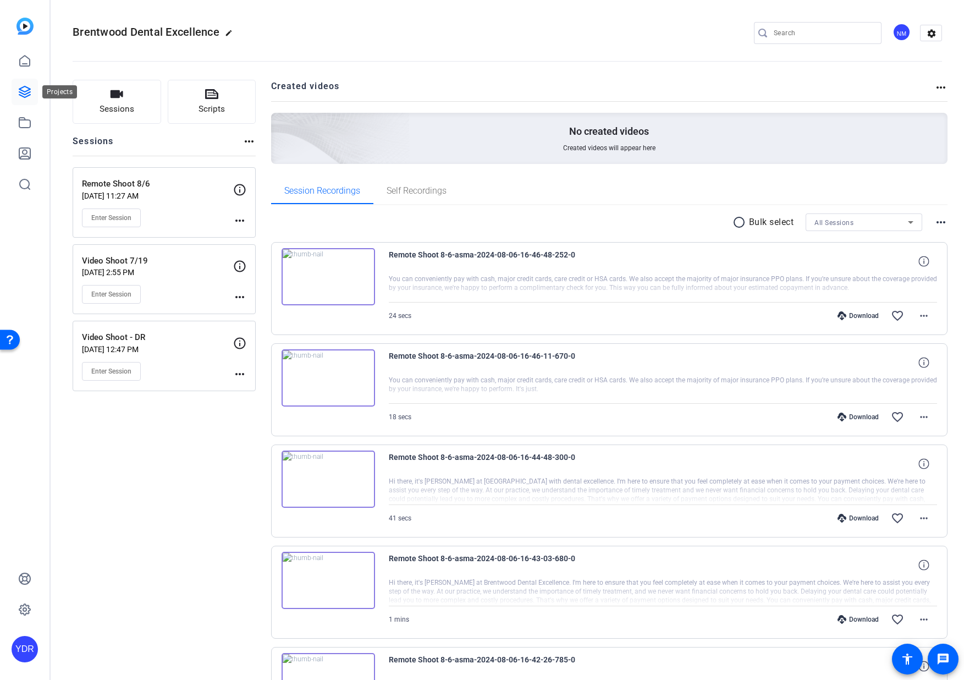
click at [32, 95] on link at bounding box center [25, 92] width 26 height 26
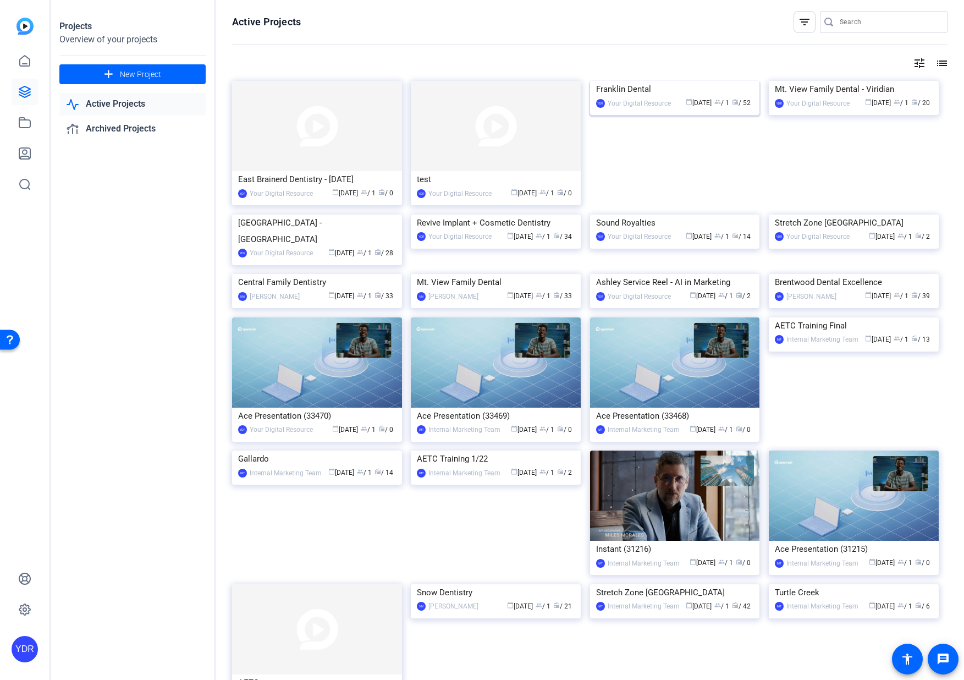
click at [699, 81] on img at bounding box center [675, 81] width 170 height 0
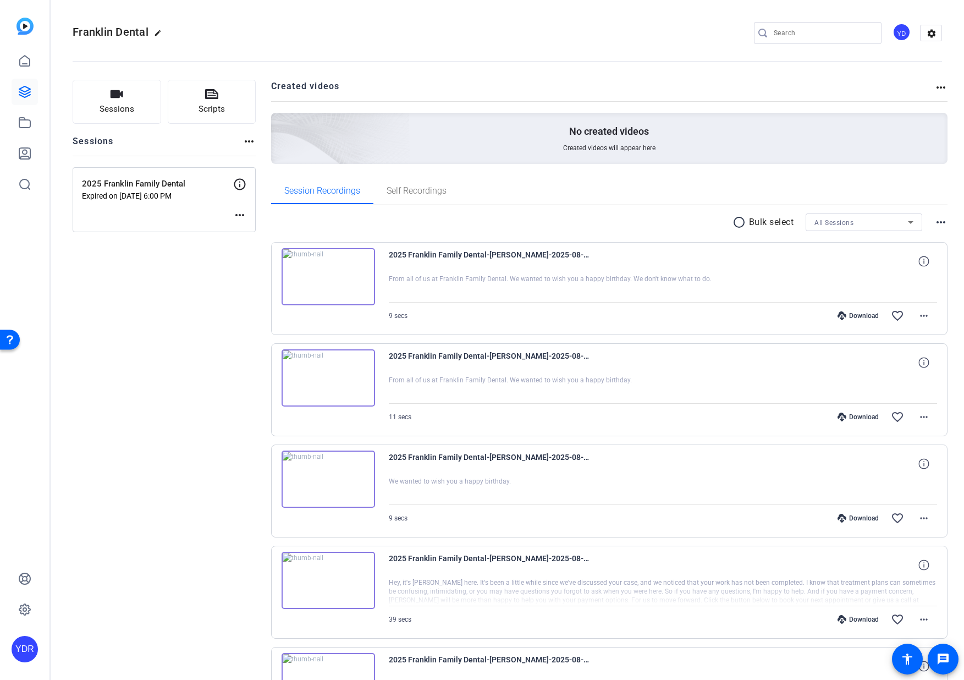
scroll to position [3, 0]
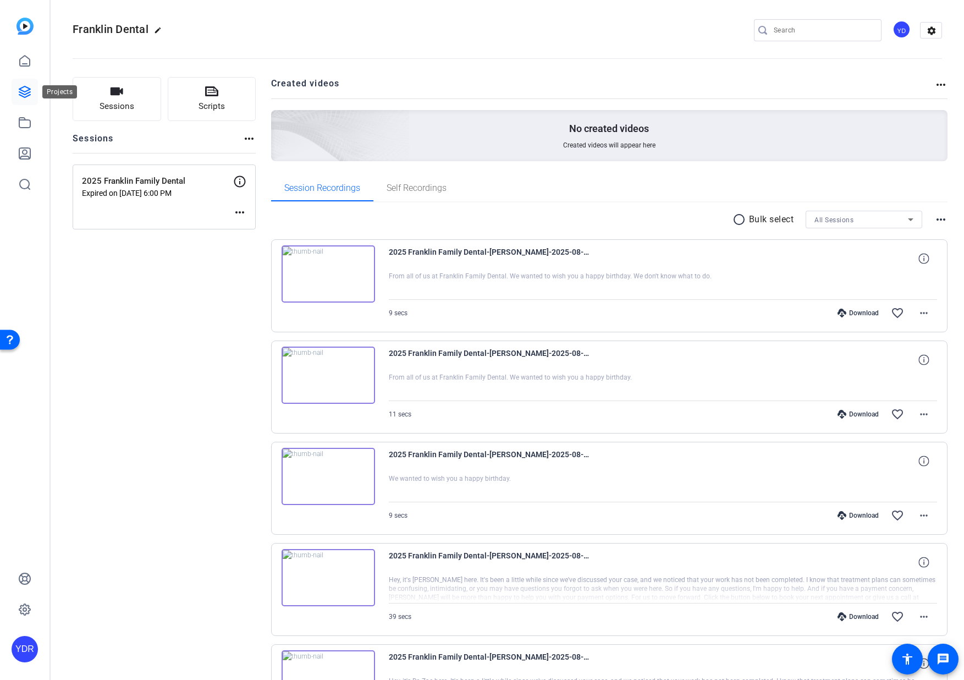
click at [17, 93] on link at bounding box center [25, 92] width 26 height 26
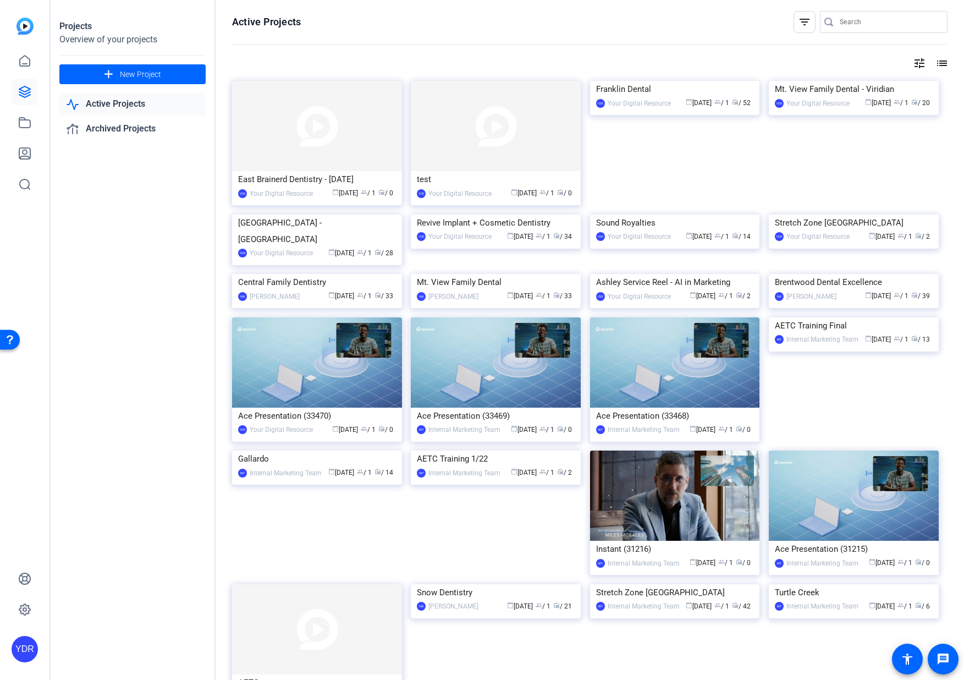
click at [307, 274] on img at bounding box center [317, 274] width 170 height 0
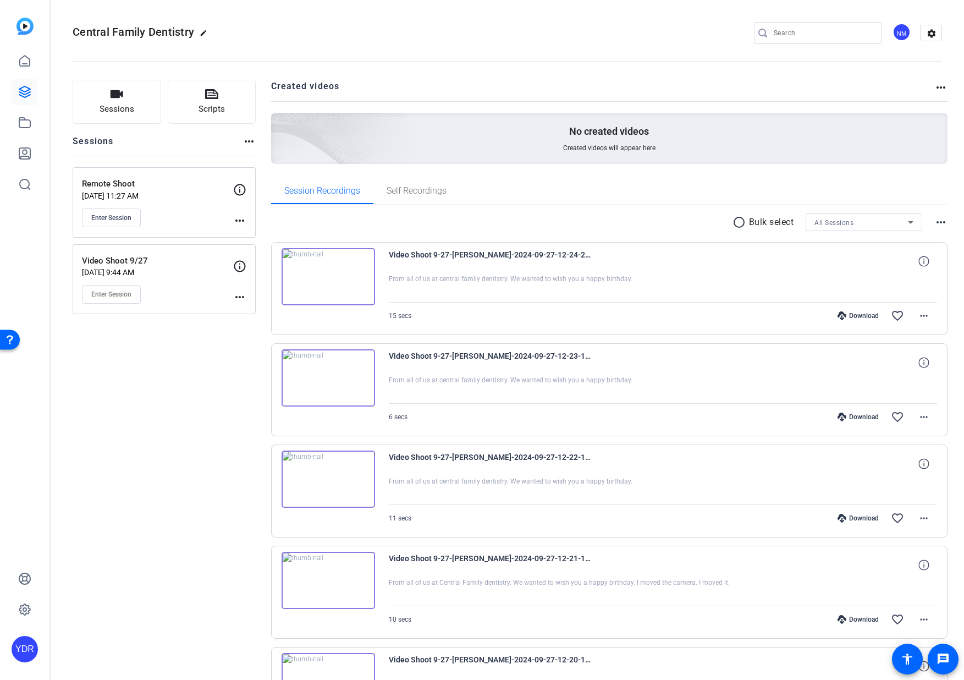
click at [862, 313] on div "Download" at bounding box center [858, 315] width 52 height 9
click at [863, 420] on div "Download" at bounding box center [858, 417] width 52 height 9
click at [862, 520] on div "Download" at bounding box center [858, 518] width 52 height 9
click at [863, 616] on div "Download" at bounding box center [858, 619] width 52 height 9
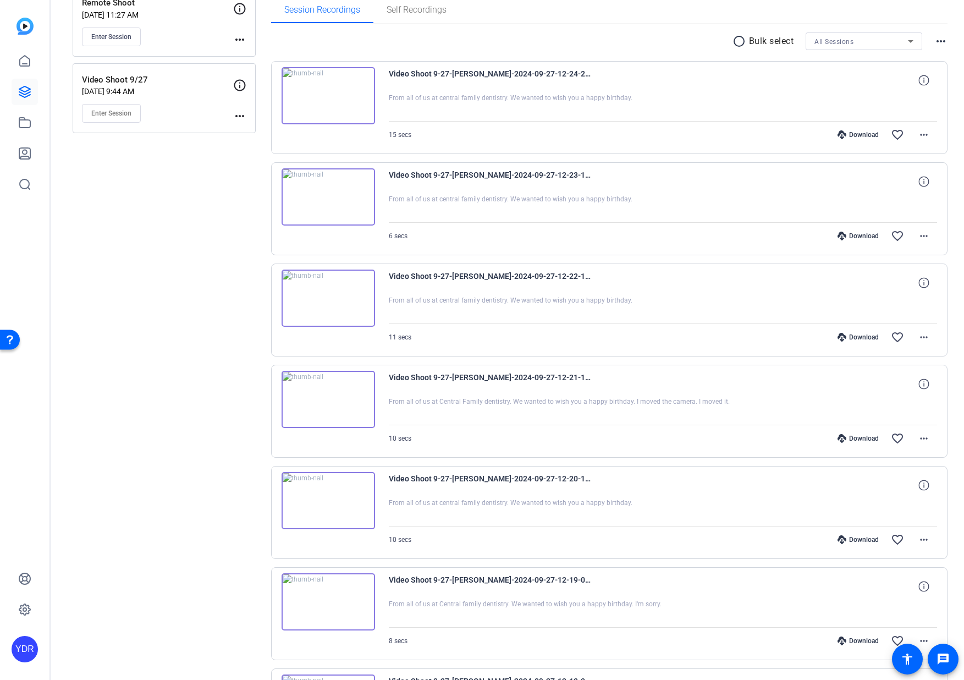
scroll to position [181, 0]
click at [867, 434] on div "Download favorite_border more_horiz" at bounding box center [745, 439] width 384 height 26
click at [867, 436] on div "Download" at bounding box center [858, 438] width 52 height 9
click at [862, 538] on div "Download" at bounding box center [858, 539] width 52 height 9
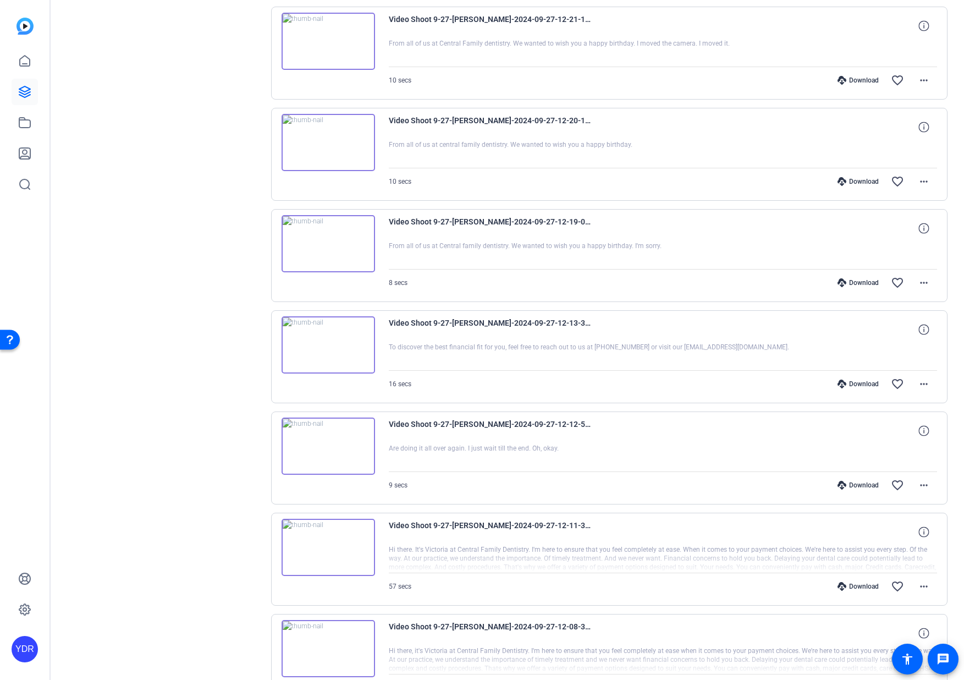
scroll to position [567, 0]
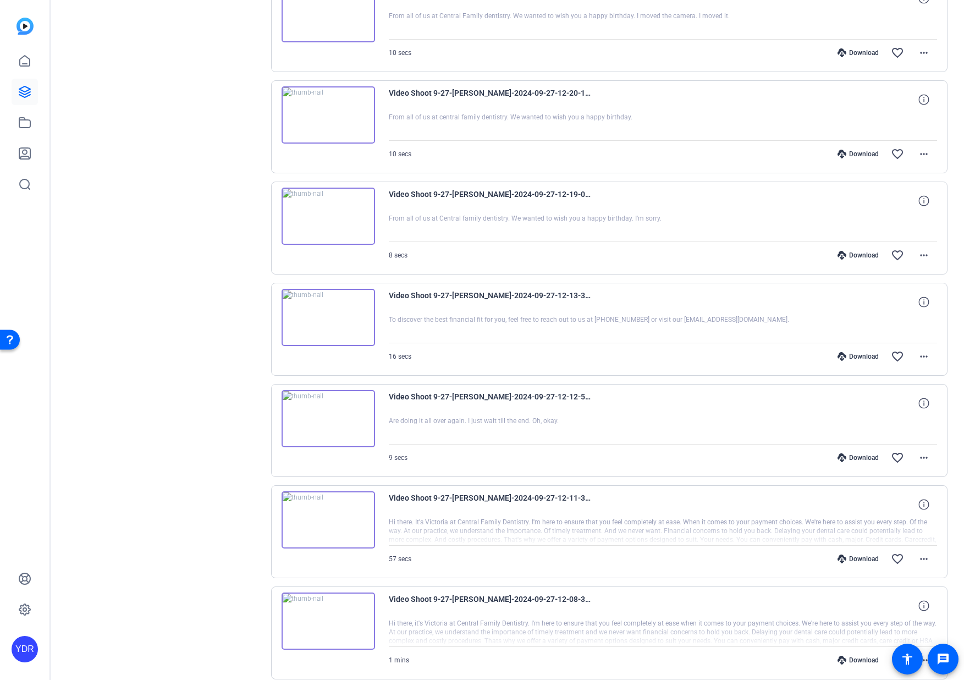
click at [862, 255] on div "Download" at bounding box center [858, 255] width 52 height 9
click at [855, 355] on div "Download" at bounding box center [858, 356] width 52 height 9
click at [858, 457] on div "Download" at bounding box center [858, 457] width 52 height 9
click at [860, 560] on div "Download" at bounding box center [858, 559] width 52 height 9
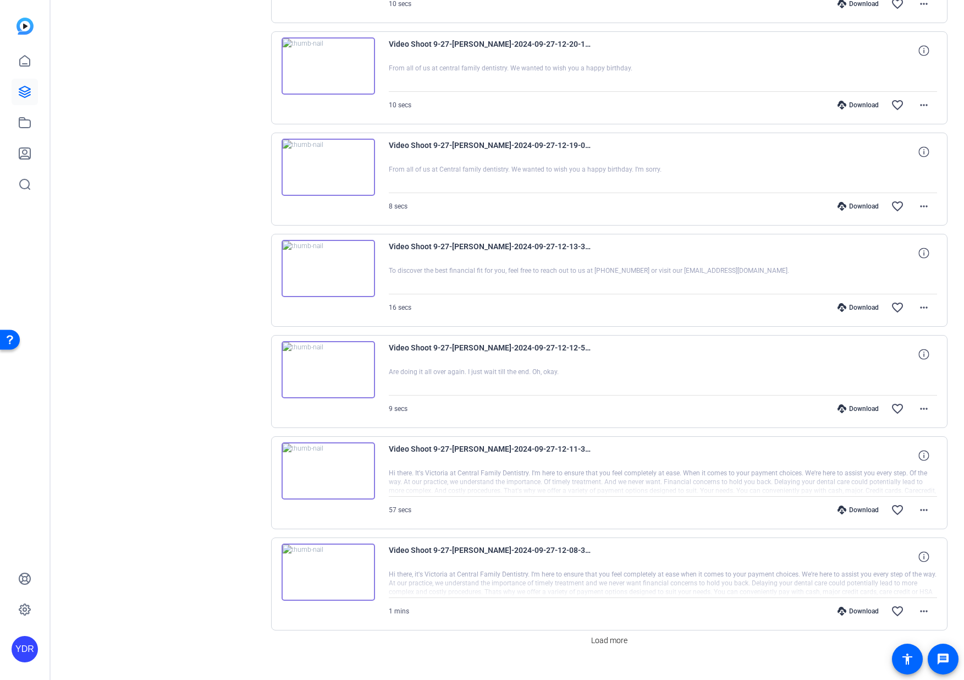
scroll to position [635, 0]
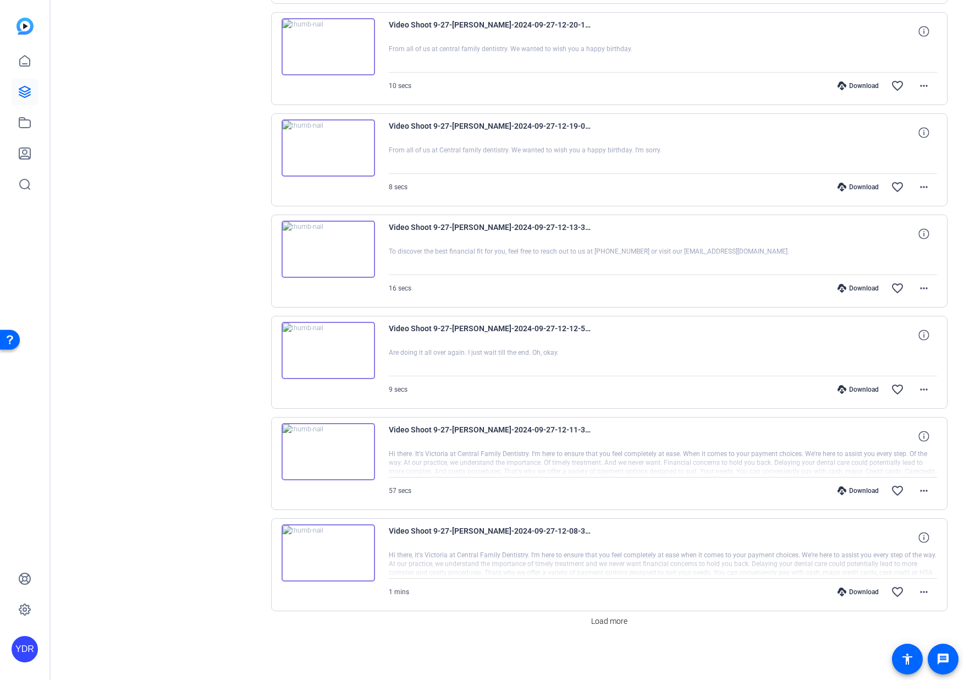
click at [859, 596] on div "Download" at bounding box center [858, 592] width 52 height 9
click at [618, 624] on span "Load more" at bounding box center [609, 622] width 36 height 12
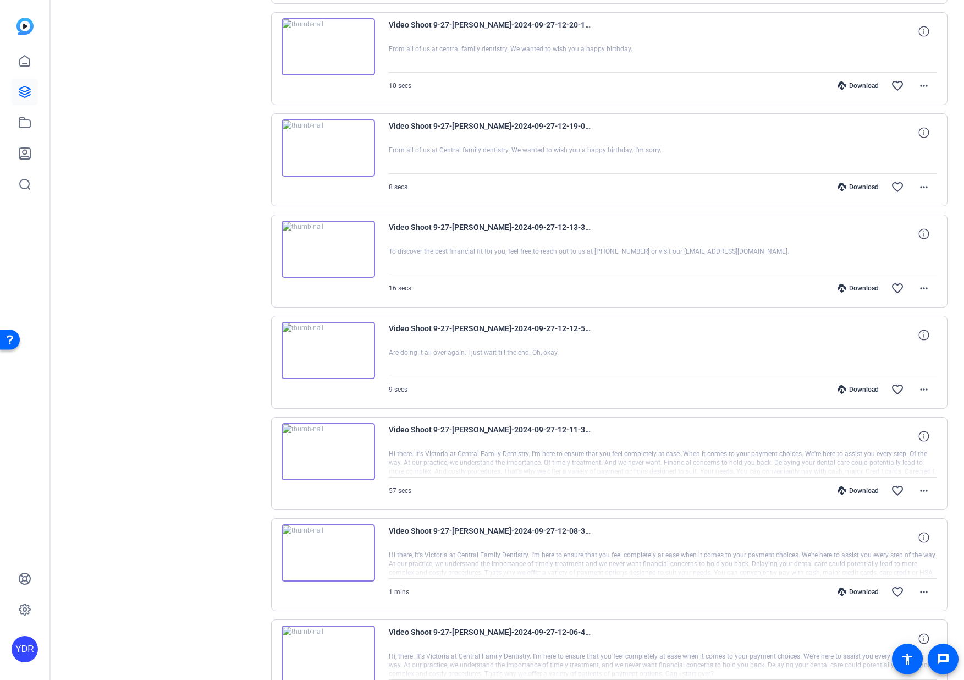
click at [854, 590] on div "Download" at bounding box center [858, 592] width 52 height 9
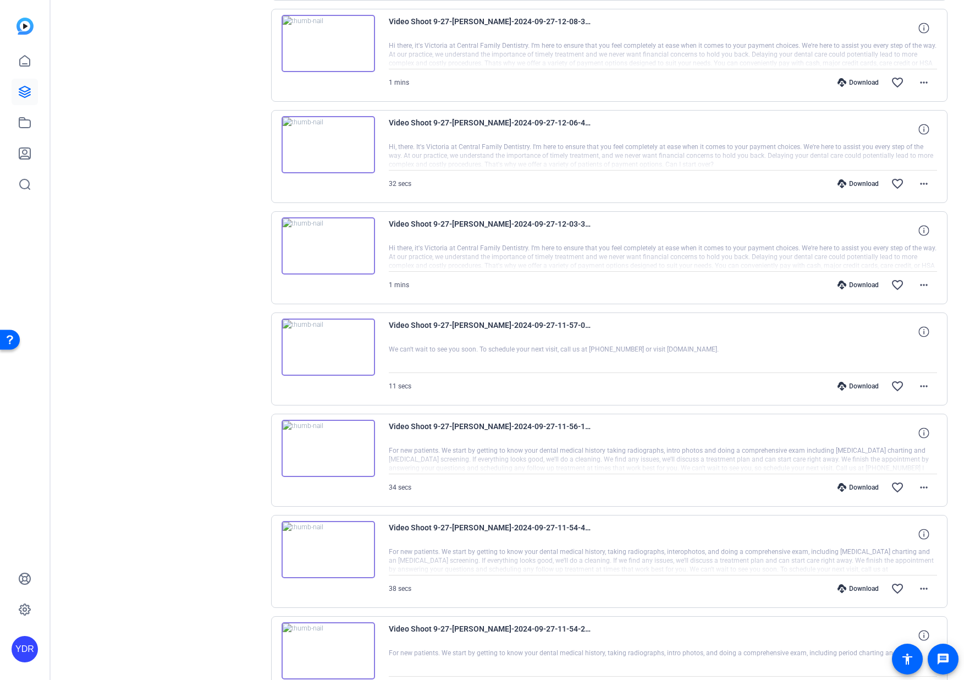
scroll to position [1147, 0]
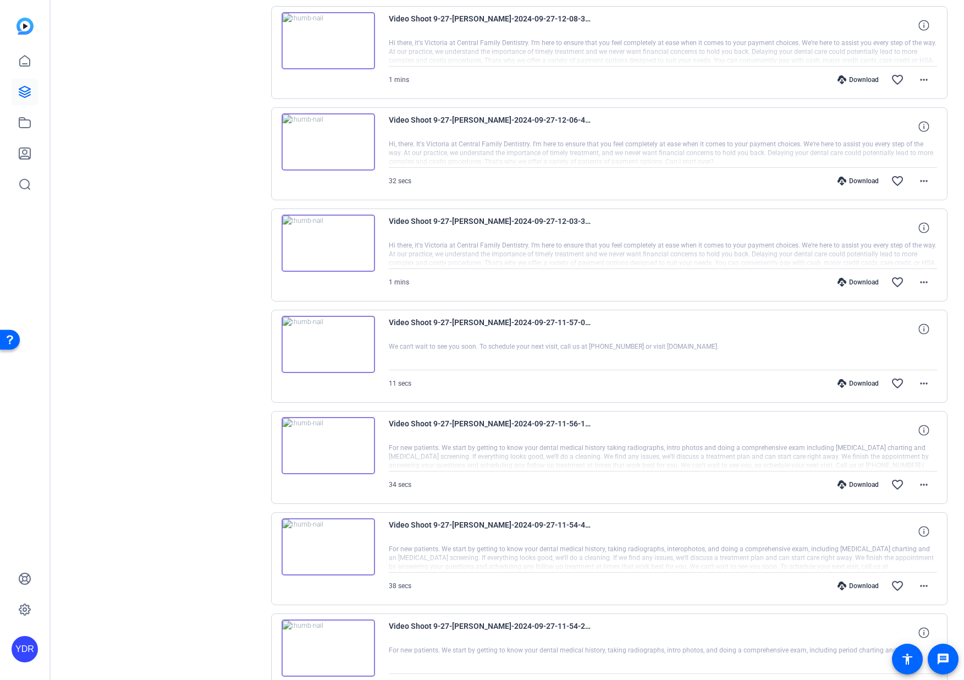
click at [855, 190] on div "Download favorite_border more_horiz" at bounding box center [745, 181] width 384 height 26
click at [864, 181] on div "Download" at bounding box center [858, 181] width 52 height 9
click at [858, 283] on div "Download" at bounding box center [858, 282] width 52 height 9
click at [857, 386] on div "Download" at bounding box center [858, 383] width 52 height 9
click at [865, 483] on div "Download" at bounding box center [858, 484] width 52 height 9
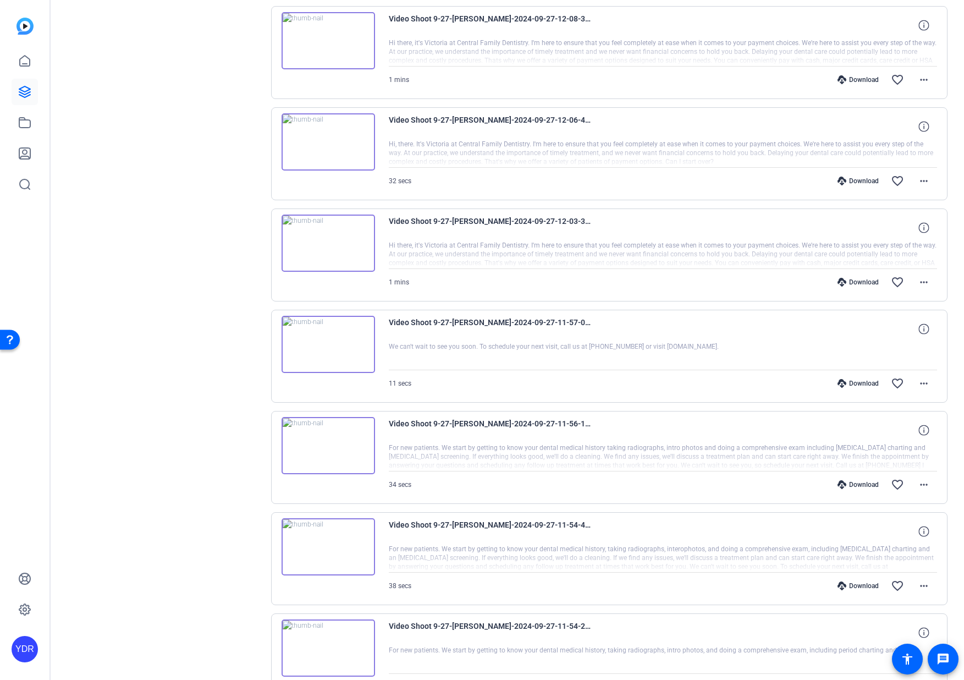
click at [862, 583] on div "Download" at bounding box center [858, 586] width 52 height 9
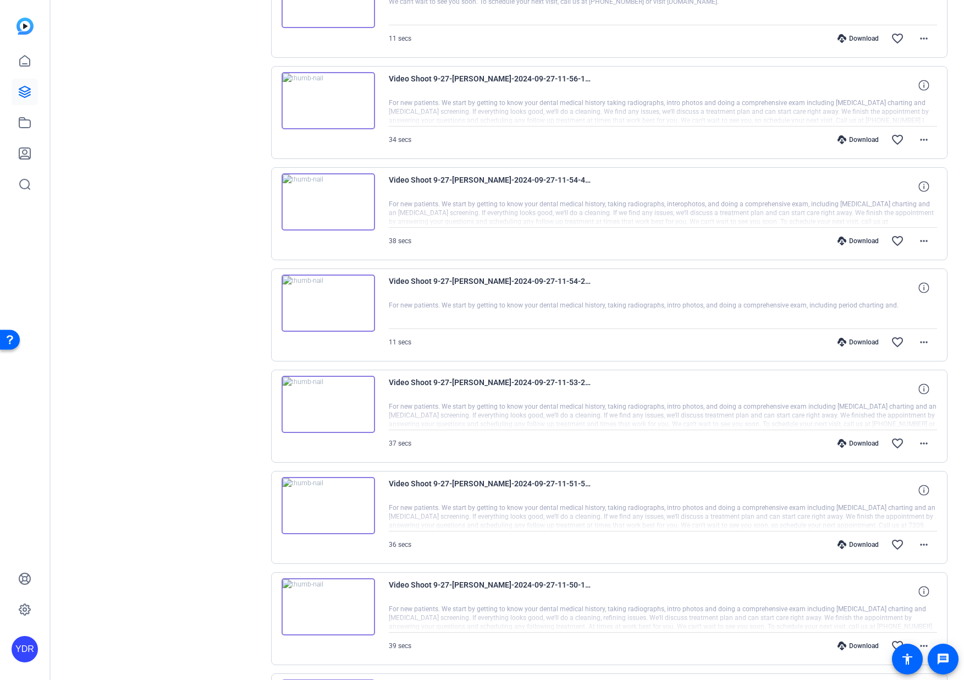
scroll to position [1513, 0]
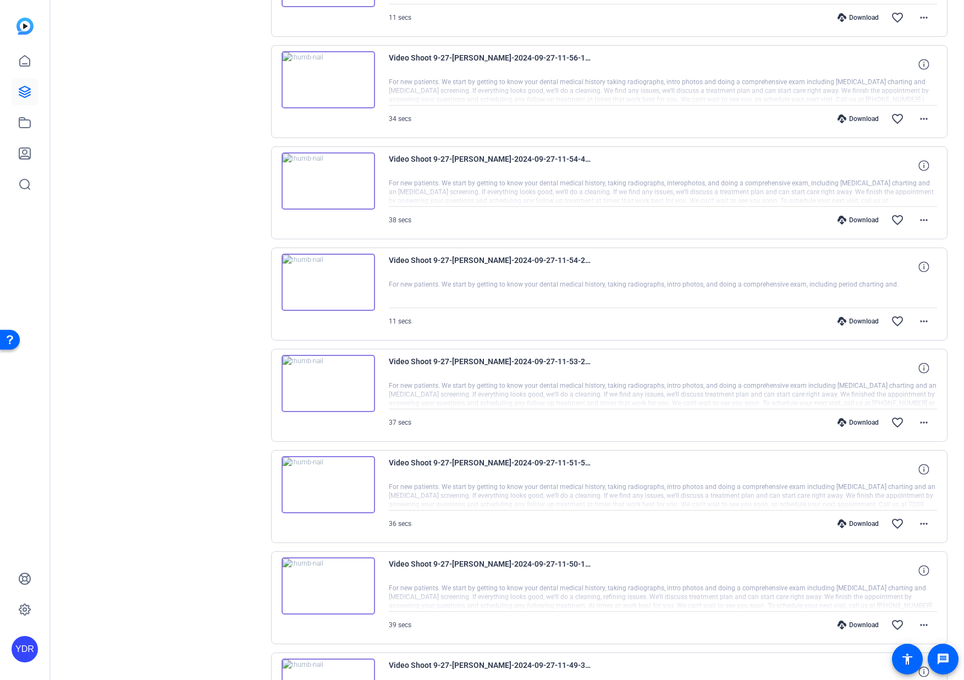
click at [863, 315] on div "Download favorite_border more_horiz" at bounding box center [745, 321] width 384 height 26
click at [863, 320] on div "Download" at bounding box center [858, 321] width 52 height 9
click at [859, 424] on div "Download" at bounding box center [858, 422] width 52 height 9
click at [869, 516] on div "Download favorite_border more_horiz" at bounding box center [745, 524] width 384 height 26
click at [864, 522] on div "Download" at bounding box center [858, 523] width 52 height 9
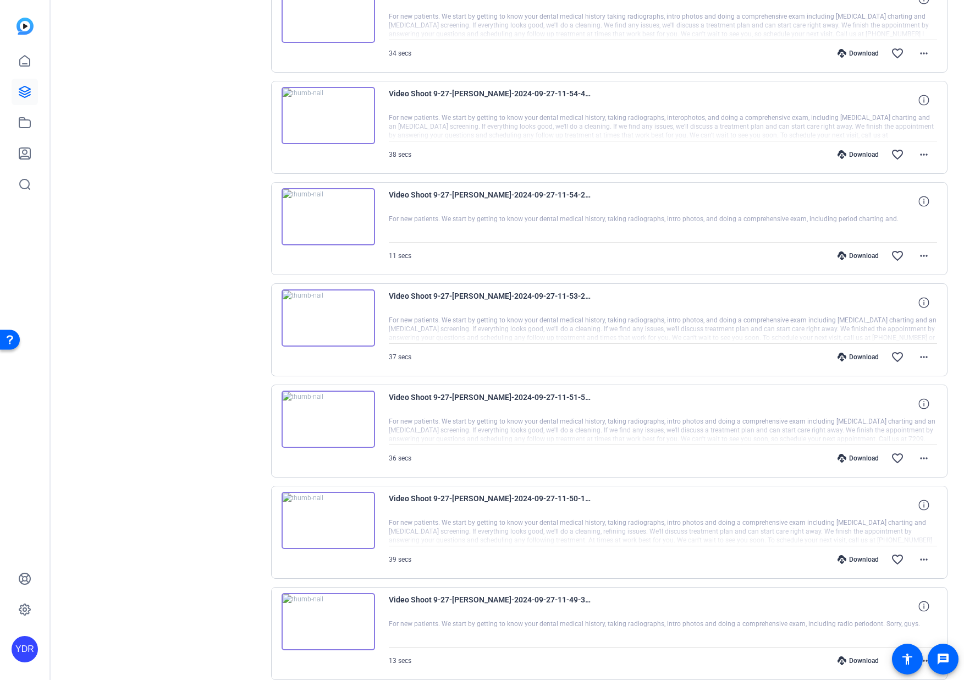
scroll to position [1584, 0]
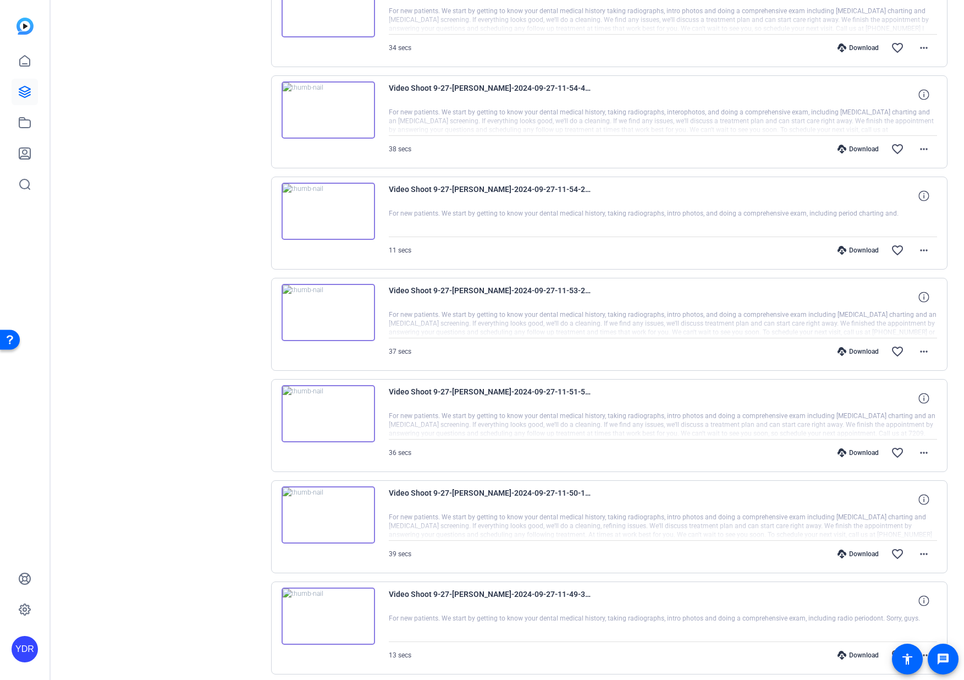
click at [857, 551] on div "Download" at bounding box center [858, 554] width 52 height 9
click at [861, 150] on div "Download" at bounding box center [858, 149] width 52 height 9
click at [857, 653] on div "Download" at bounding box center [858, 655] width 52 height 9
click at [845, 548] on div "Download favorite_border more_horiz" at bounding box center [745, 554] width 384 height 26
click at [847, 552] on div "Download" at bounding box center [858, 554] width 52 height 9
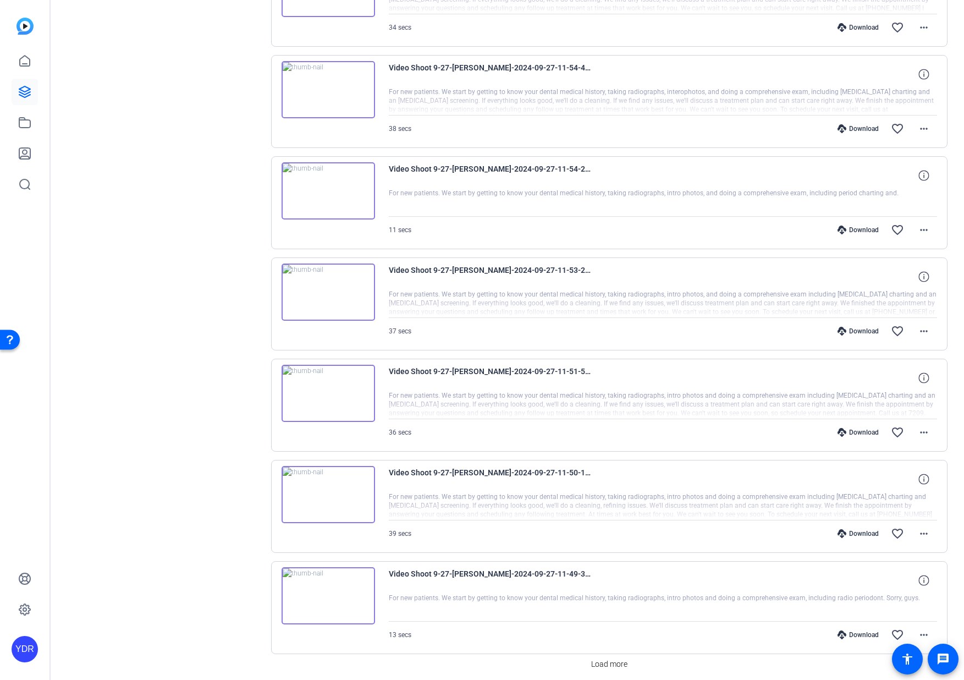
scroll to position [1647, 0]
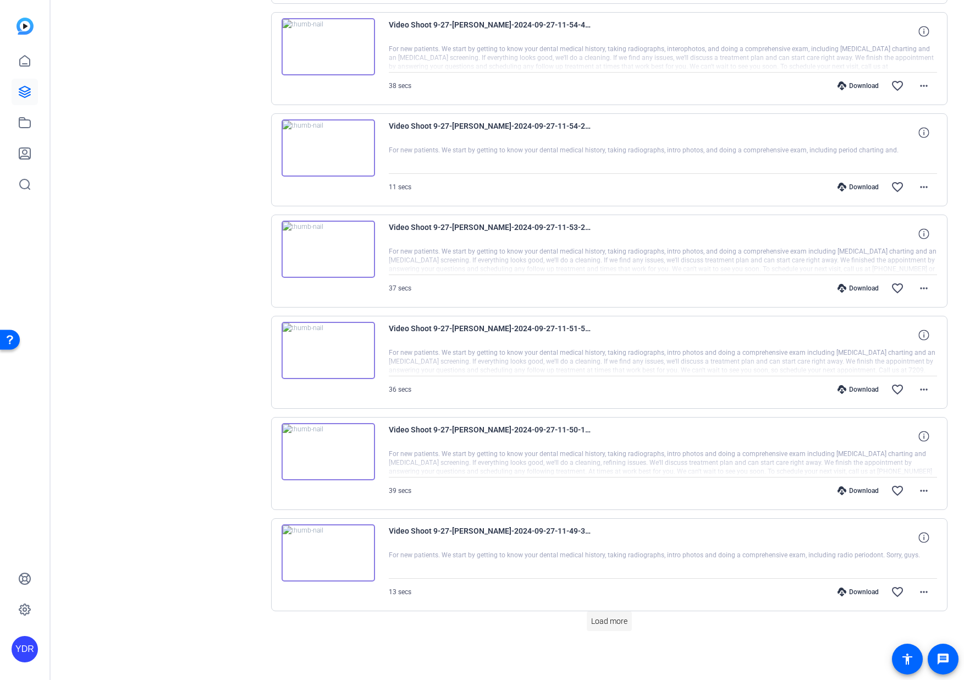
click at [614, 623] on span "Load more" at bounding box center [609, 622] width 36 height 12
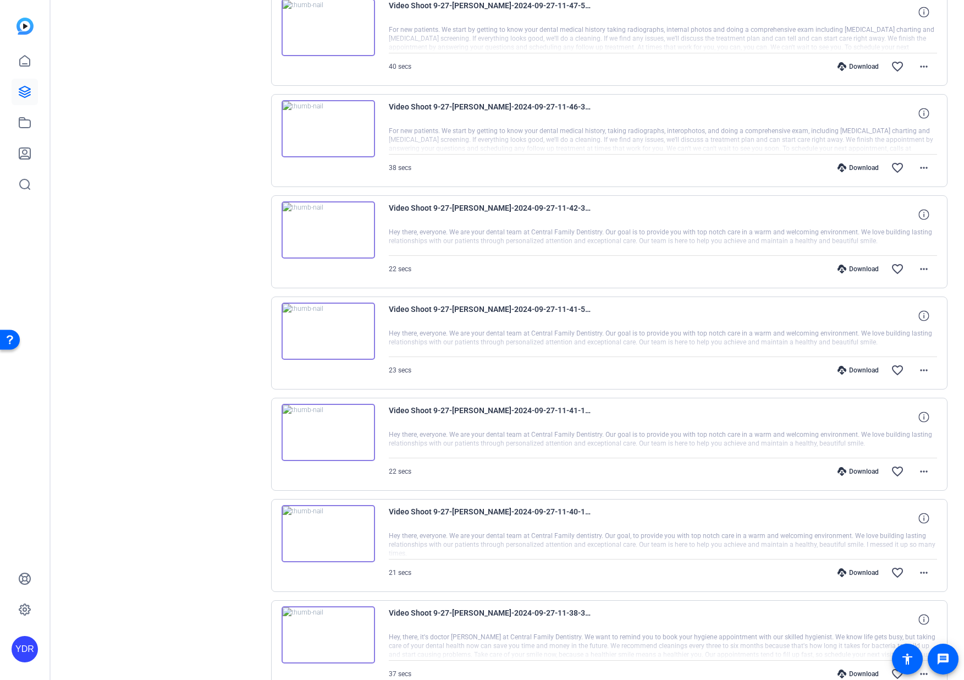
scroll to position [2274, 0]
click at [868, 64] on div "Download" at bounding box center [858, 66] width 52 height 9
click at [862, 161] on div "Download favorite_border more_horiz" at bounding box center [745, 167] width 384 height 26
click at [862, 164] on div "Download" at bounding box center [858, 167] width 52 height 9
click at [857, 270] on div "Download" at bounding box center [858, 268] width 52 height 9
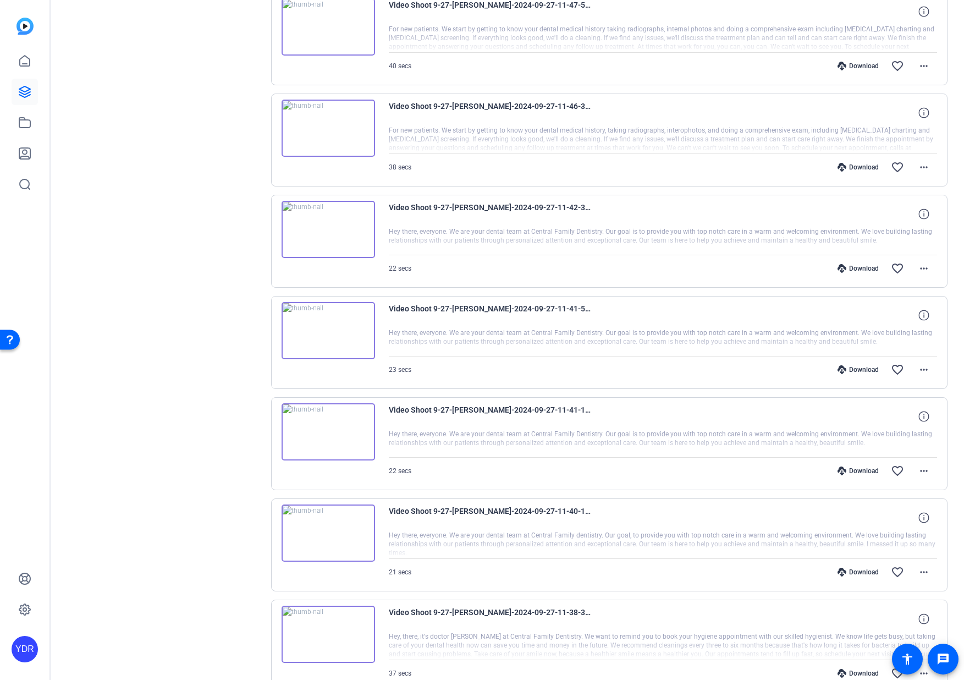
click at [859, 366] on div "Download" at bounding box center [858, 369] width 52 height 9
click at [858, 462] on div "Download favorite_border more_horiz" at bounding box center [745, 471] width 384 height 26
click at [861, 471] on div "Download" at bounding box center [858, 471] width 52 height 9
click at [858, 568] on div "Download" at bounding box center [858, 572] width 52 height 9
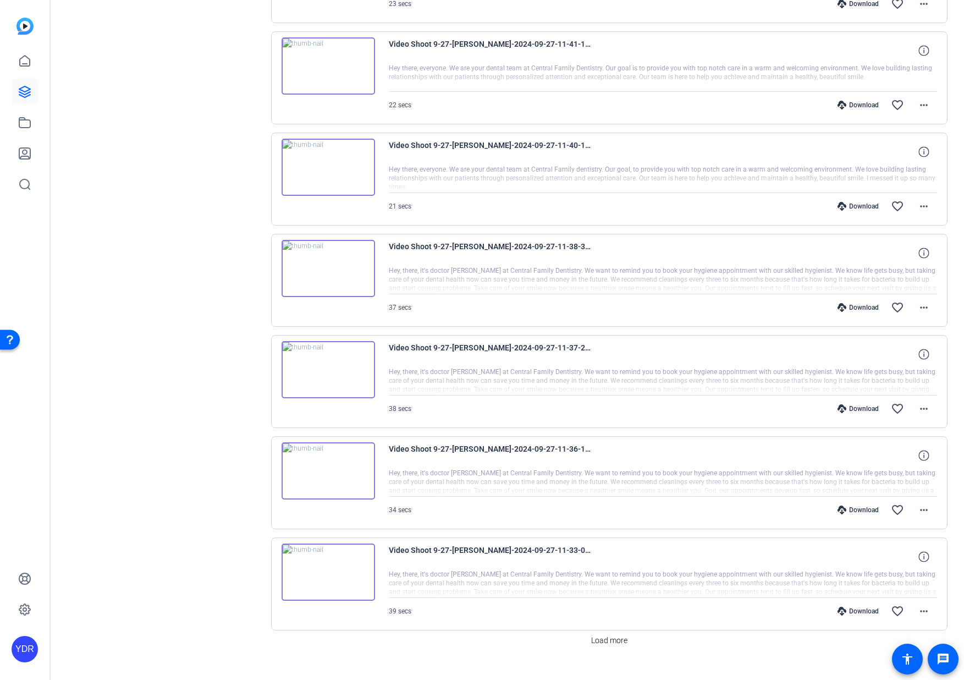
scroll to position [2660, 0]
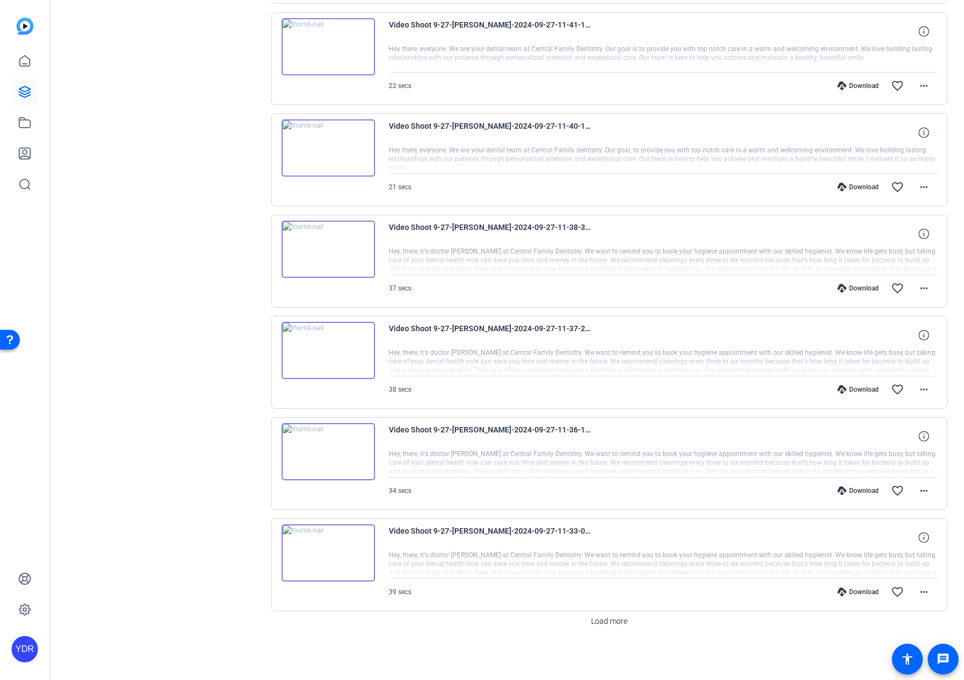
click at [874, 288] on div "Download" at bounding box center [858, 288] width 52 height 9
drag, startPoint x: 866, startPoint y: 385, endPoint x: 874, endPoint y: 386, distance: 7.8
click at [866, 385] on div "Download favorite_border more_horiz" at bounding box center [745, 389] width 384 height 26
click at [874, 388] on div "Download" at bounding box center [858, 389] width 52 height 9
click at [864, 486] on div "Download favorite_border more_horiz" at bounding box center [745, 491] width 384 height 26
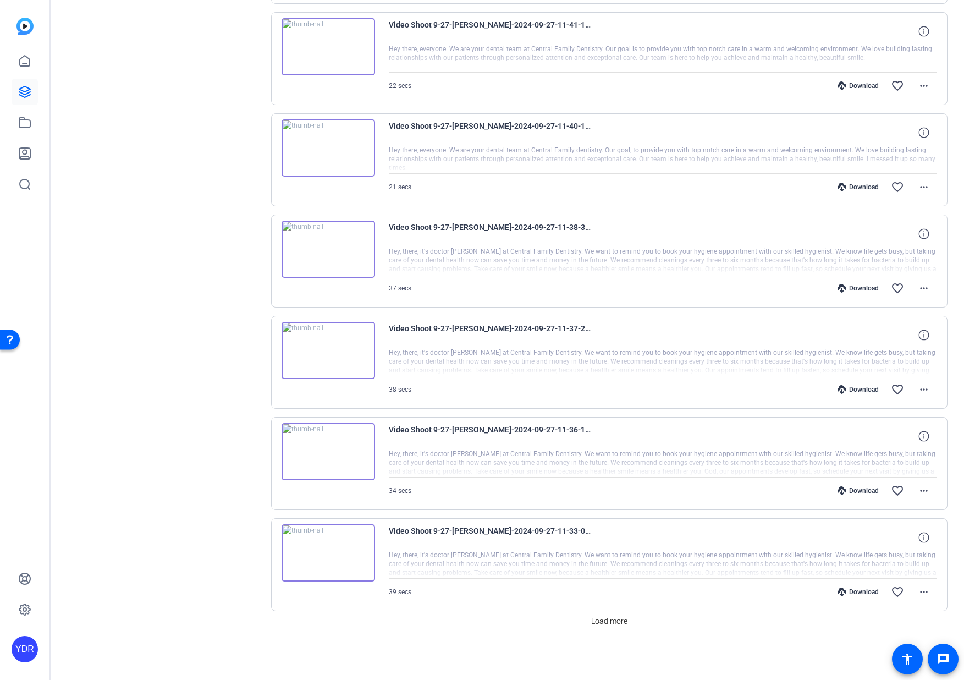
click at [868, 487] on div "Download" at bounding box center [858, 490] width 52 height 9
click at [864, 588] on div "Download" at bounding box center [858, 592] width 52 height 9
click at [620, 625] on span "Load more" at bounding box center [609, 622] width 36 height 12
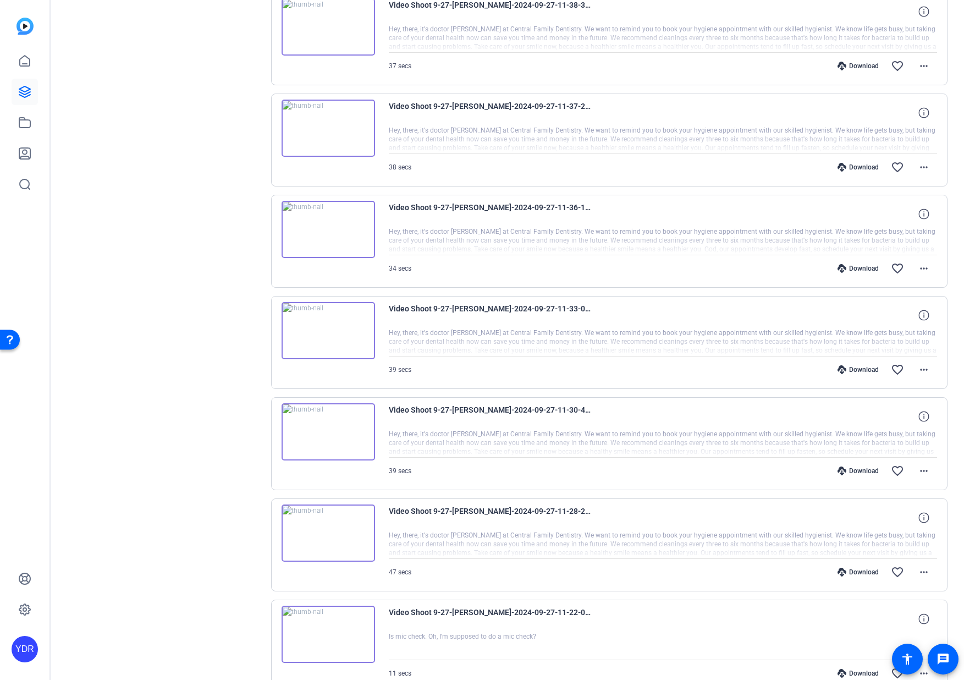
scroll to position [2944, 0]
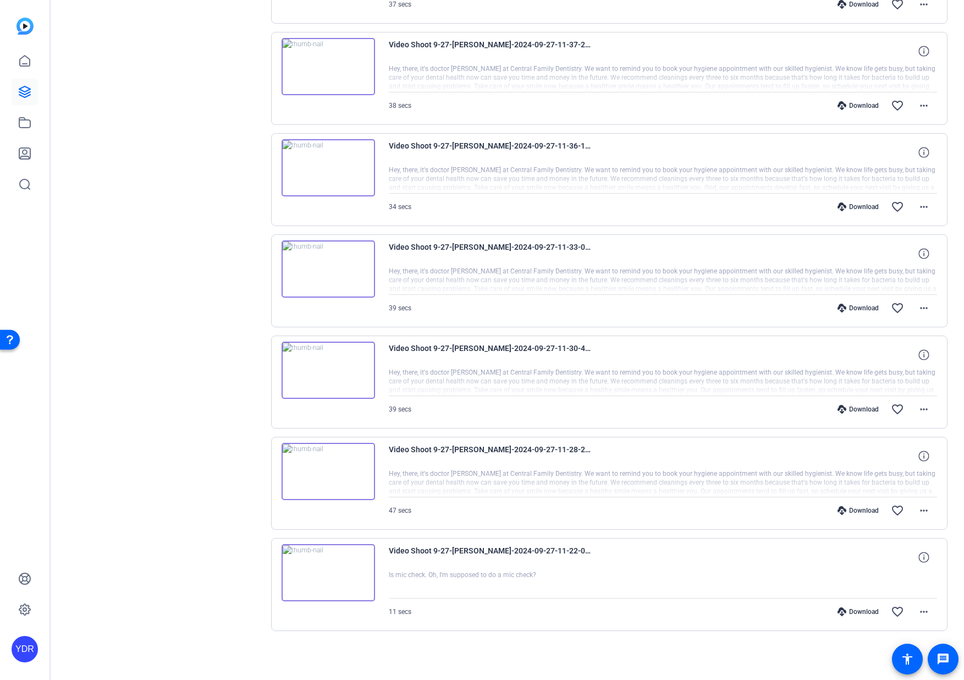
click at [868, 405] on div "Download" at bounding box center [858, 409] width 52 height 9
click at [864, 509] on div "Download" at bounding box center [858, 510] width 52 height 9
click at [861, 611] on div "Download" at bounding box center [858, 611] width 52 height 9
click at [24, 65] on icon at bounding box center [24, 60] width 13 height 13
